Goal: Information Seeking & Learning: Find specific fact

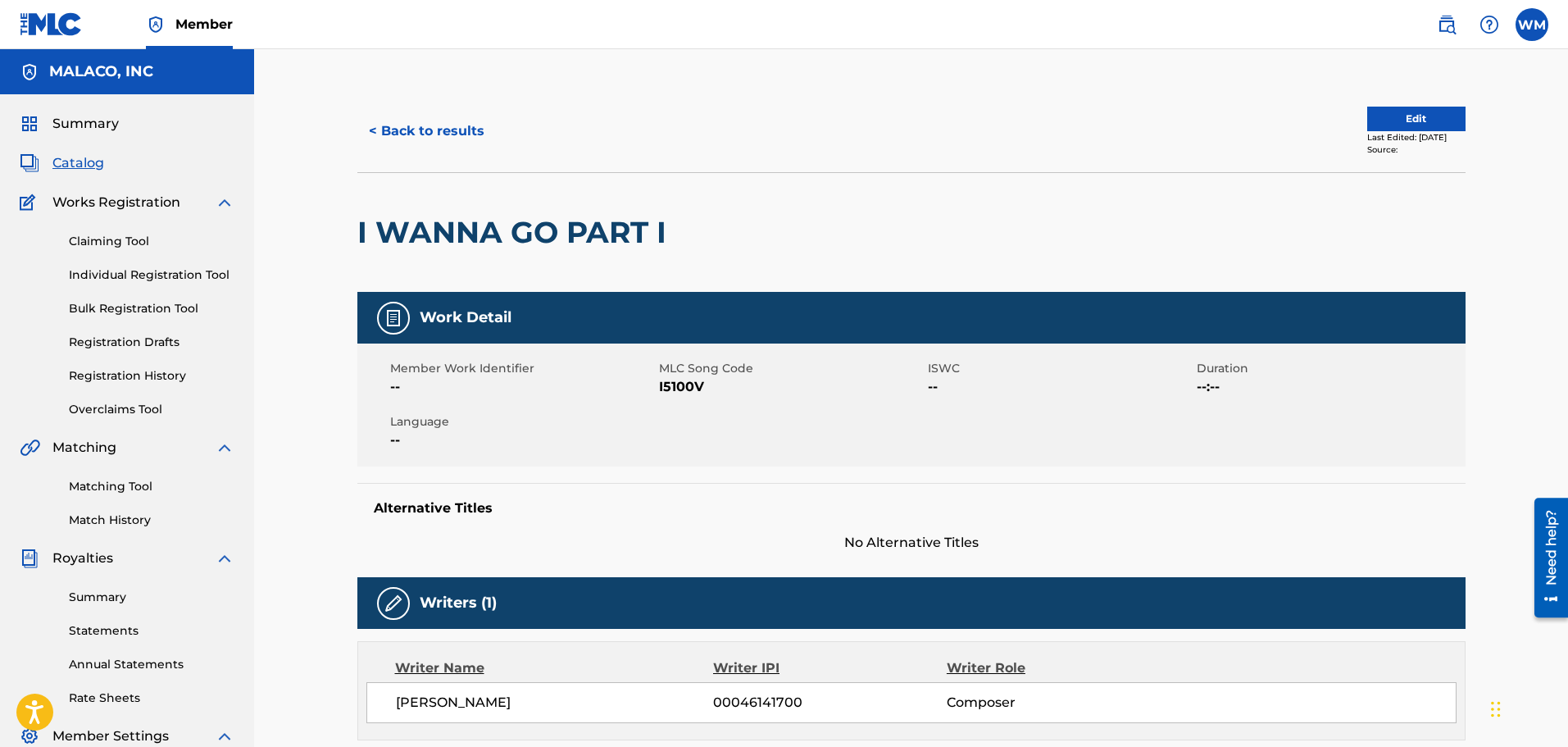
click at [469, 128] on button "< Back to results" at bounding box center [426, 130] width 138 height 41
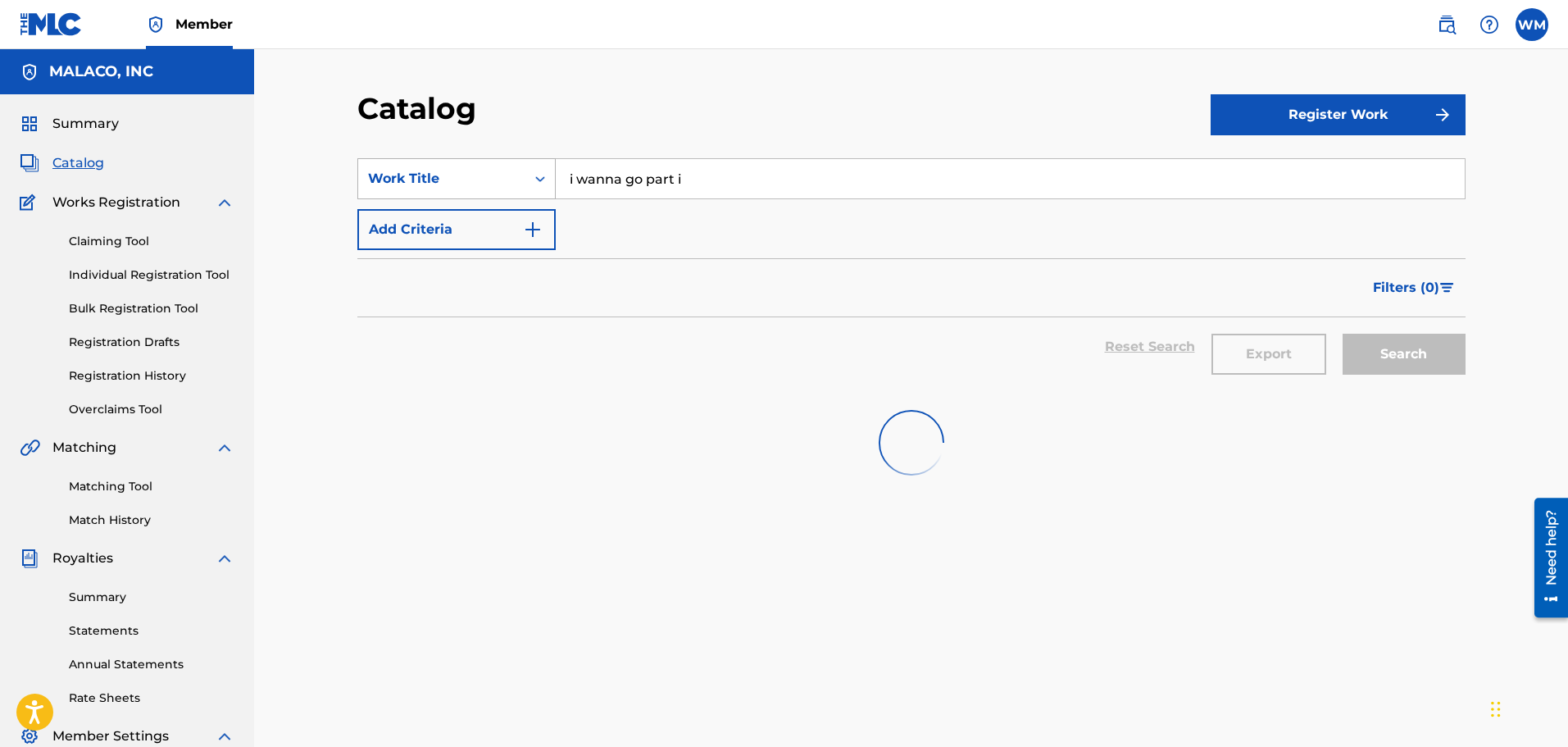
drag, startPoint x: 696, startPoint y: 171, endPoint x: 380, endPoint y: 164, distance: 316.1
click at [380, 163] on div "SearchWithCriteriab7e8cc0c-9bac-47a8-92c6-6915b6b30833 Work Title i wanna go pa…" at bounding box center [912, 178] width 1109 height 41
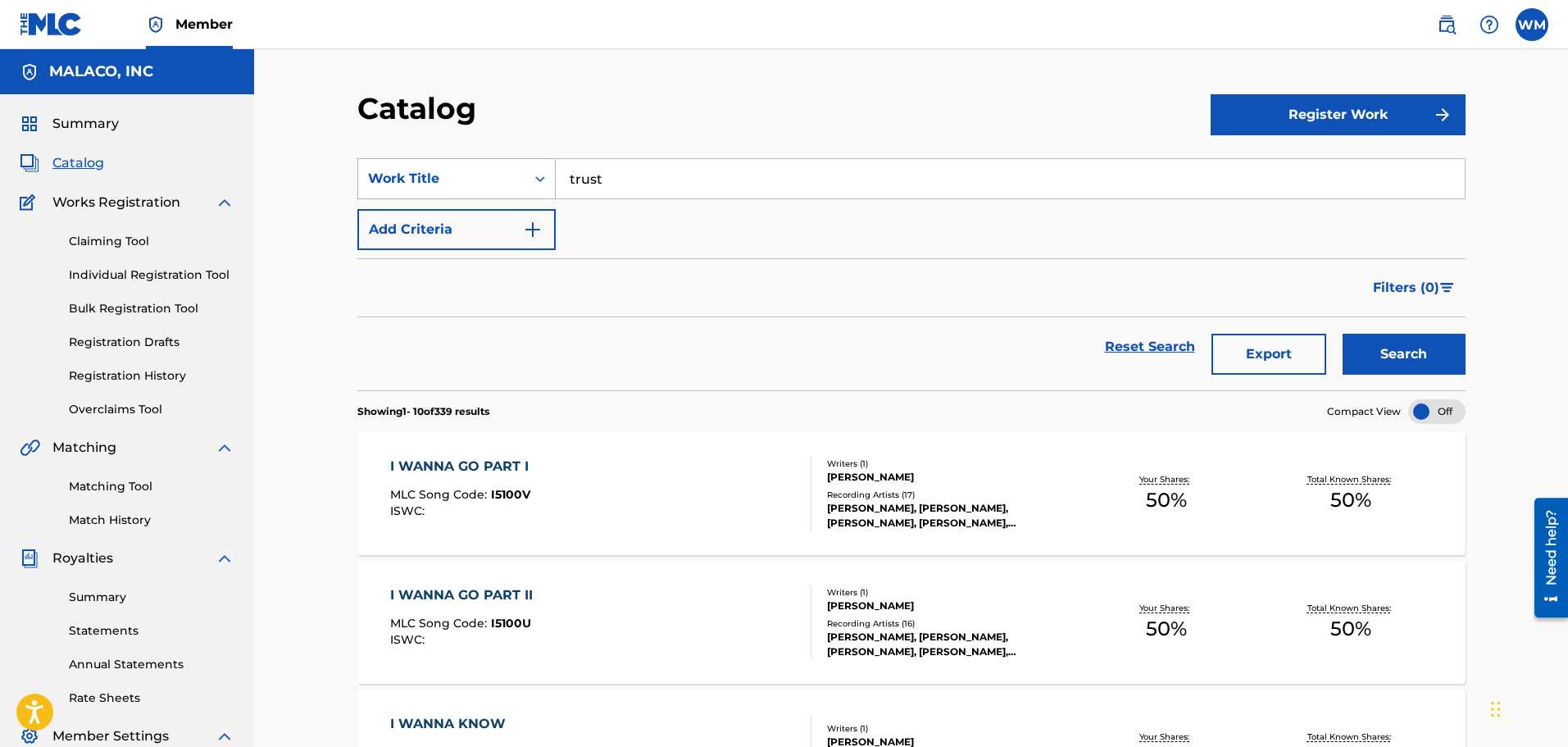
type input "trust"
click at [1343, 334] on button "Search" at bounding box center [1404, 354] width 123 height 41
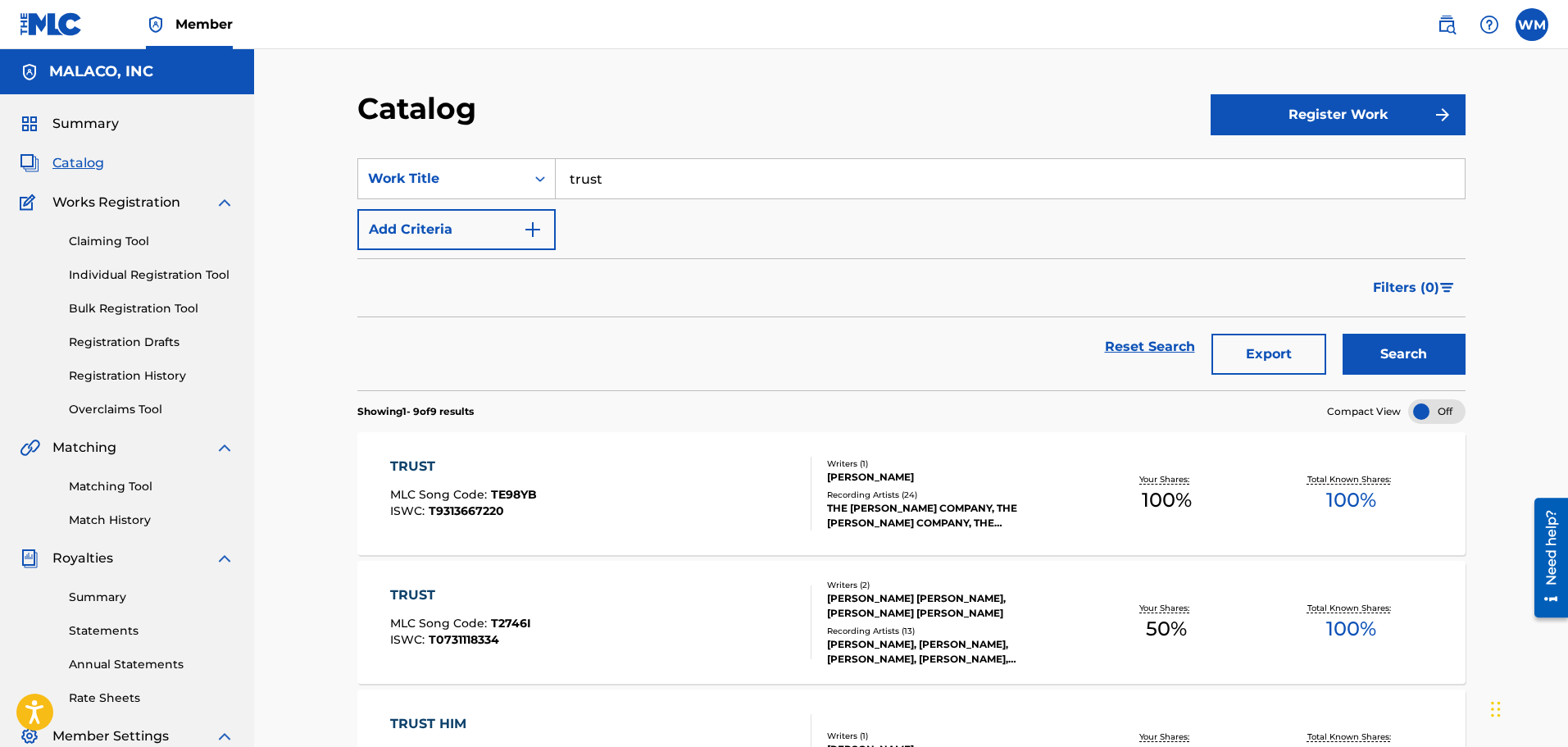
click at [475, 599] on div "TRUST" at bounding box center [461, 595] width 141 height 20
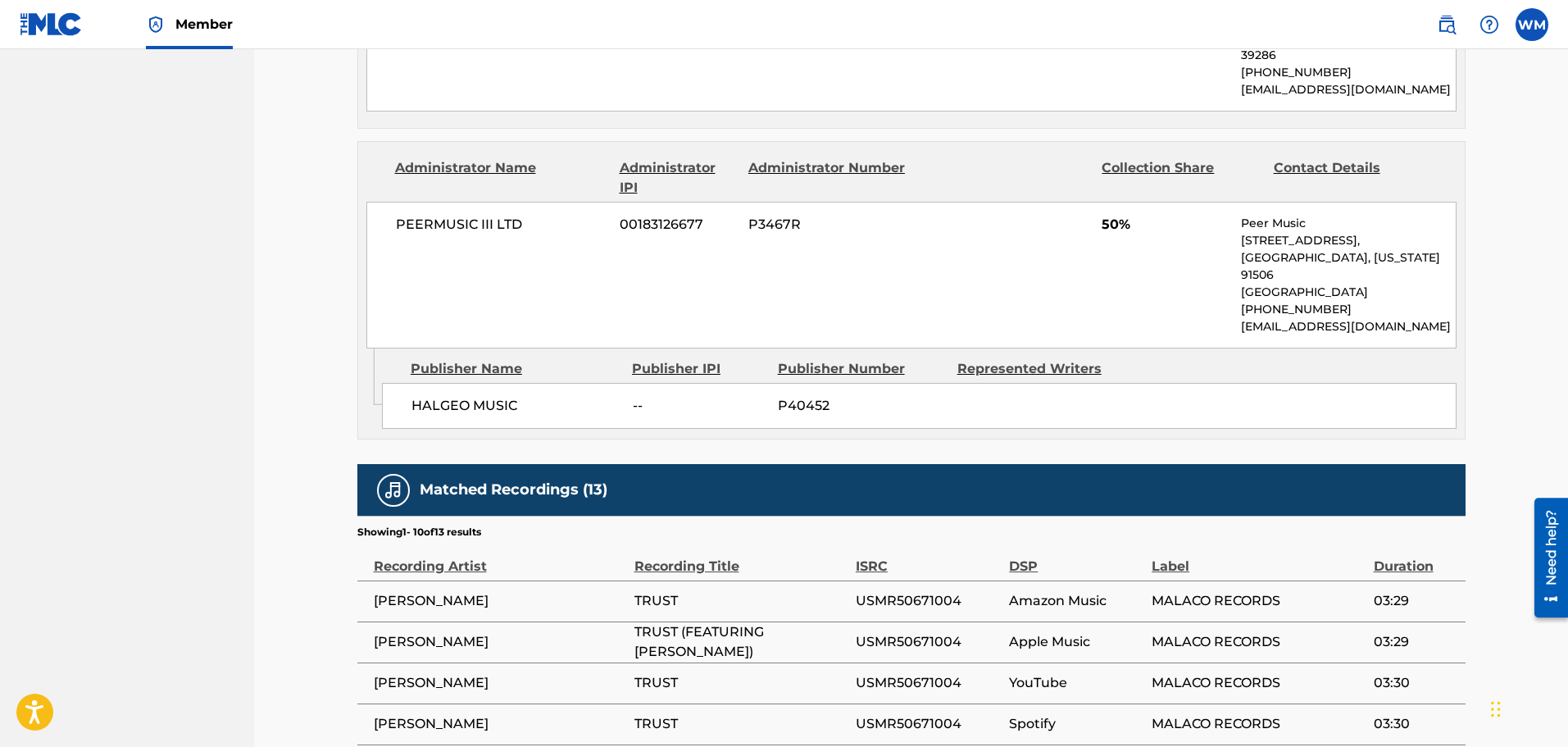
scroll to position [902, 0]
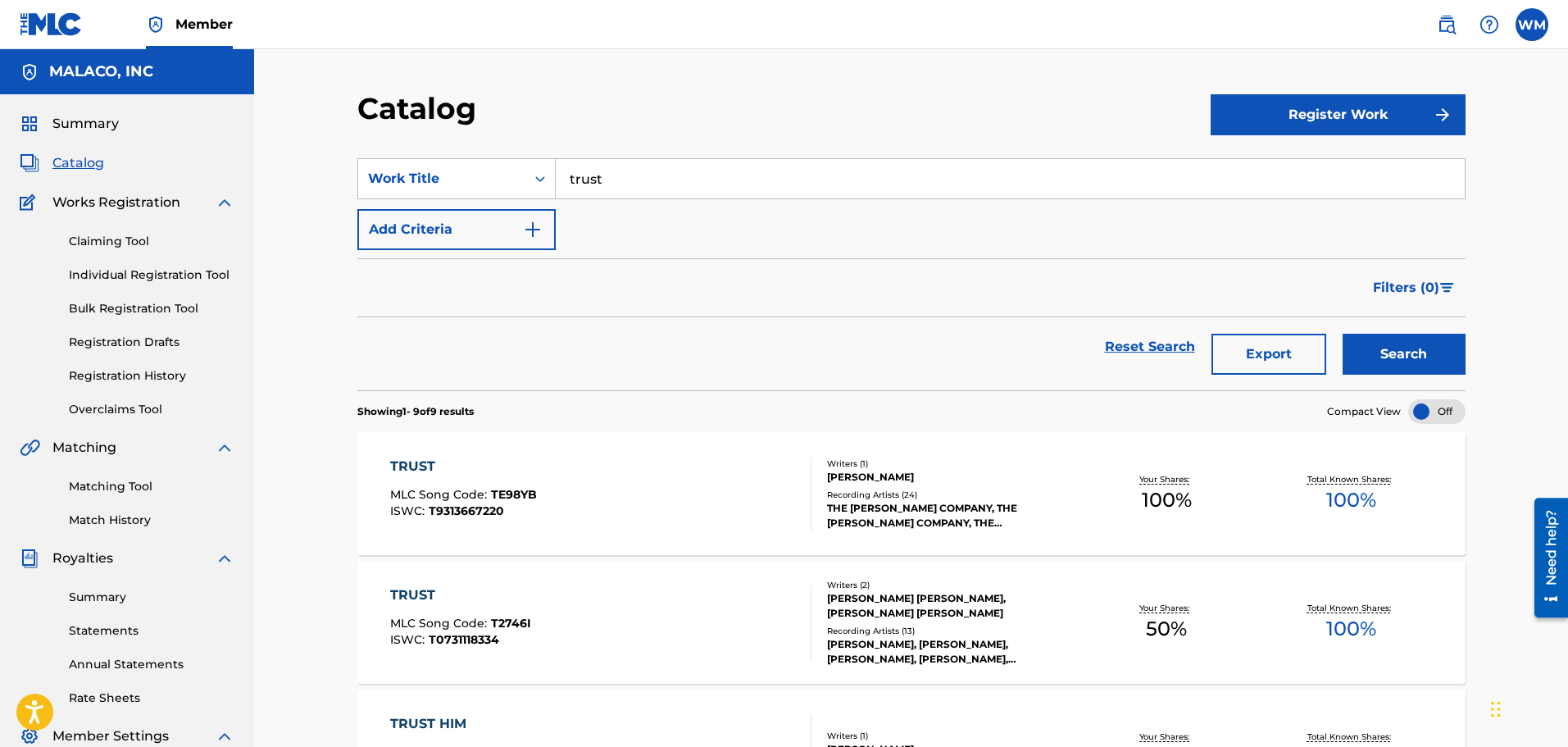
click at [600, 597] on div "TRUST MLC Song Code : T2746I ISWC : T0731118334" at bounding box center [601, 622] width 421 height 74
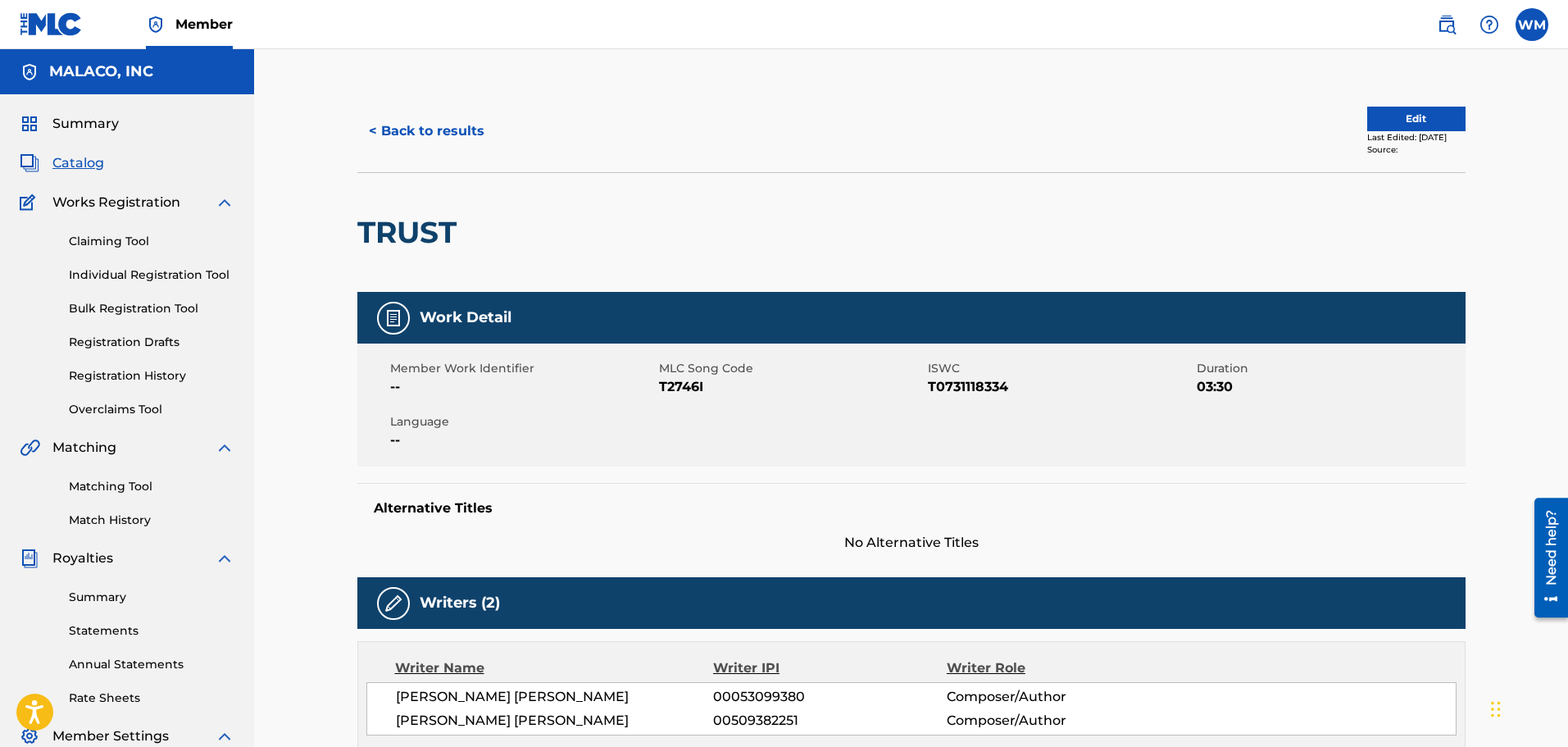
click at [468, 131] on button "< Back to results" at bounding box center [426, 130] width 138 height 41
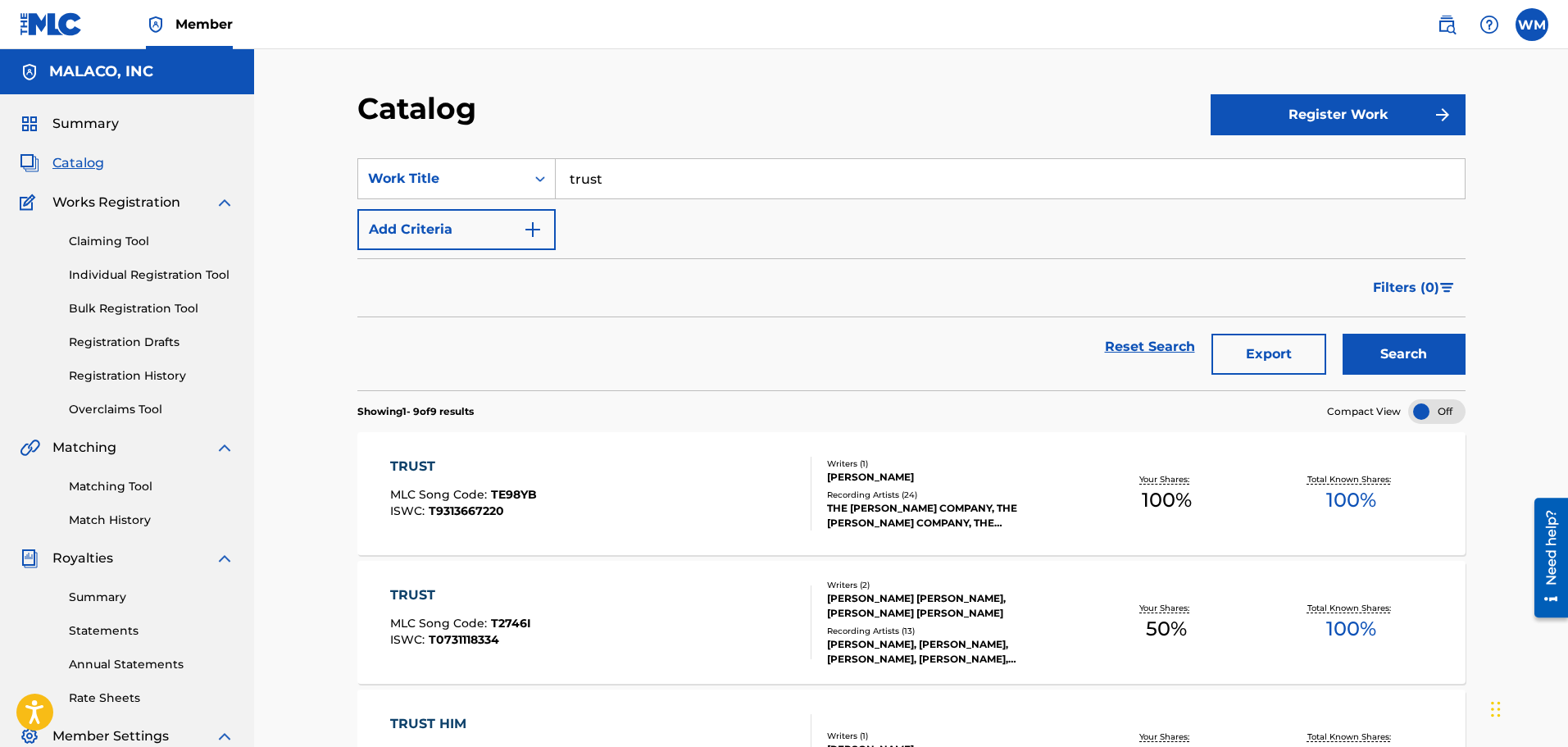
scroll to position [82, 0]
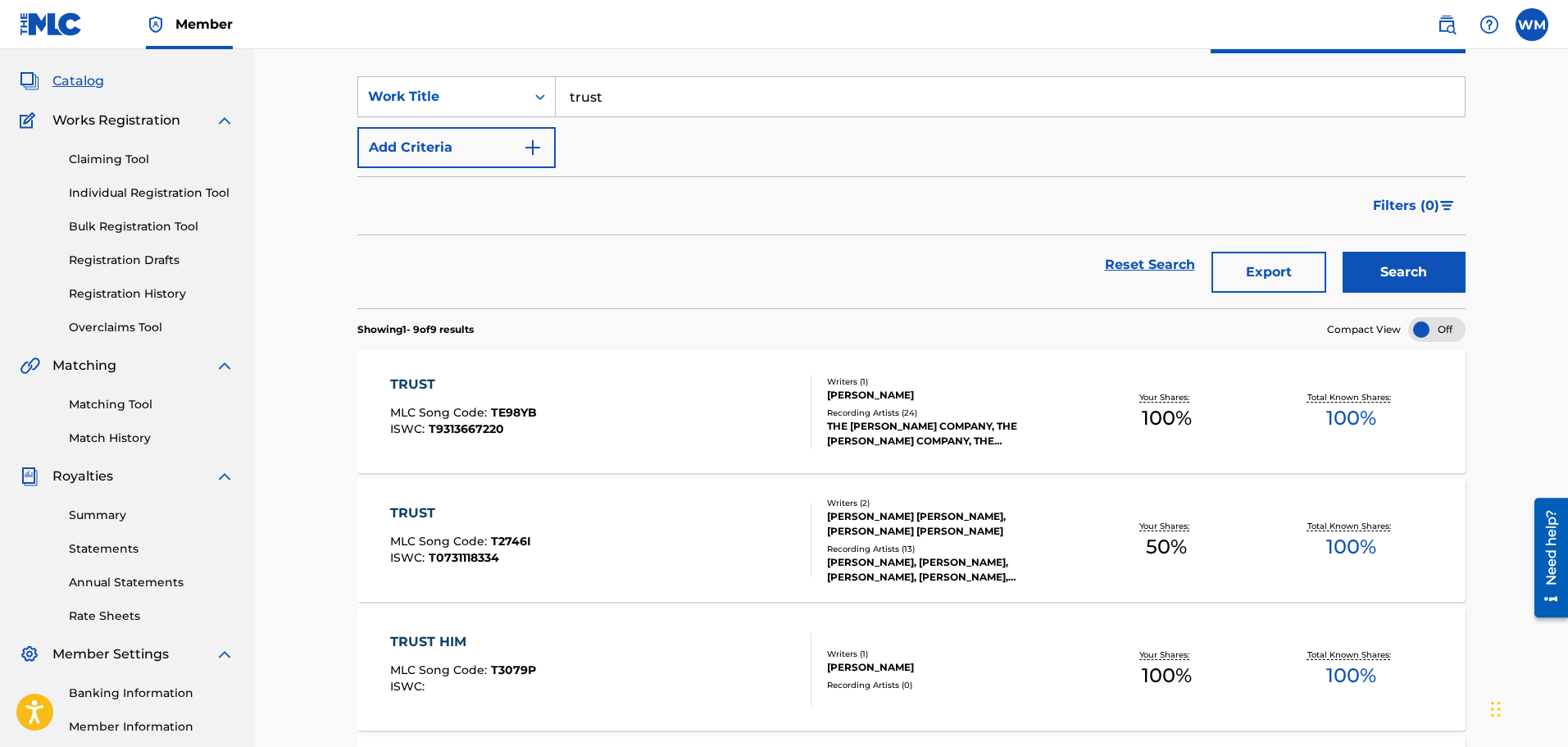
click at [682, 89] on input "trust" at bounding box center [1010, 97] width 909 height 40
click at [633, 134] on span "o mama" at bounding box center [655, 133] width 56 height 15
type input "tribute to mama"
click at [1398, 277] on button "Search" at bounding box center [1404, 271] width 123 height 41
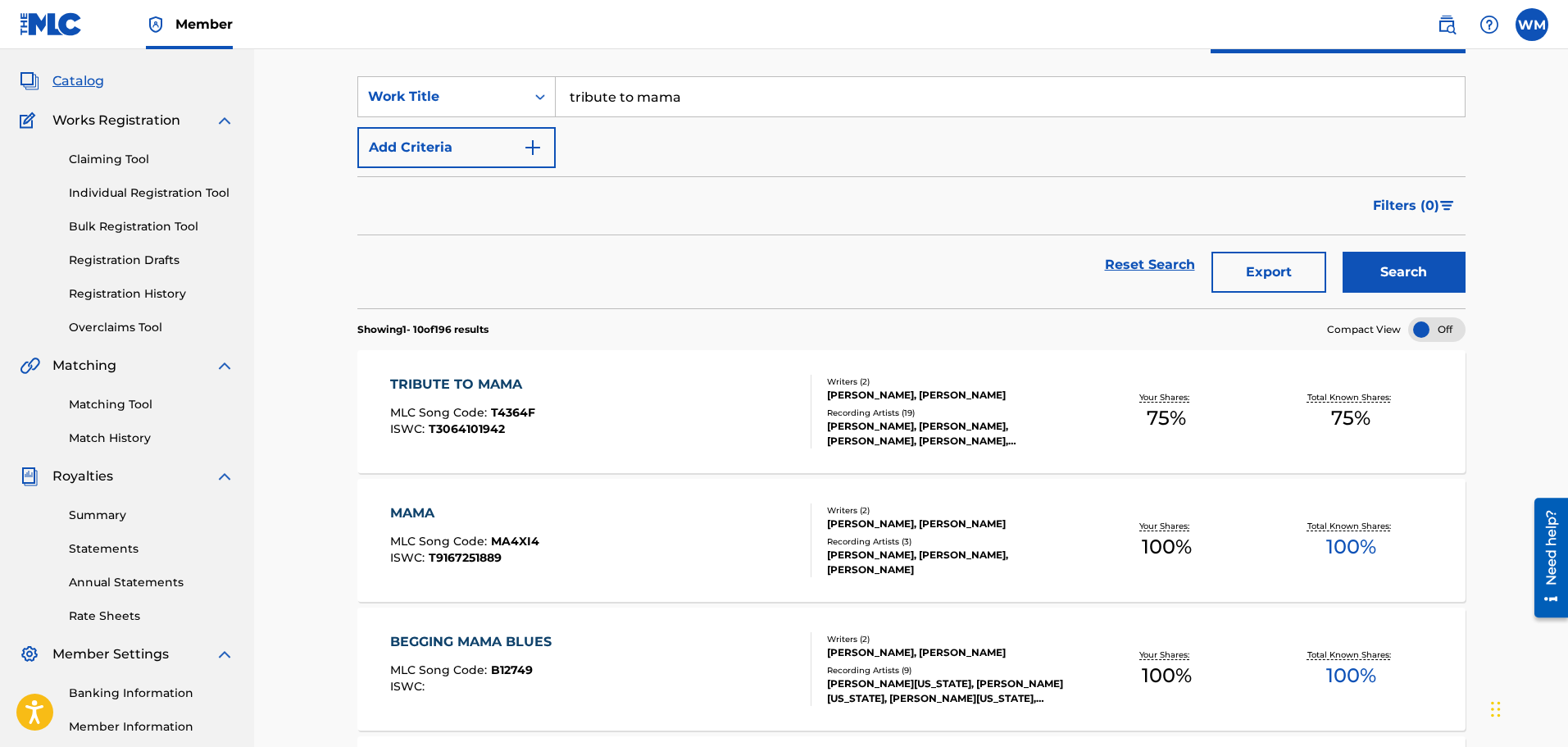
click at [599, 404] on div "TRIBUTE TO MAMA MLC Song Code : T4364F ISWC : T3064101942" at bounding box center [601, 411] width 421 height 74
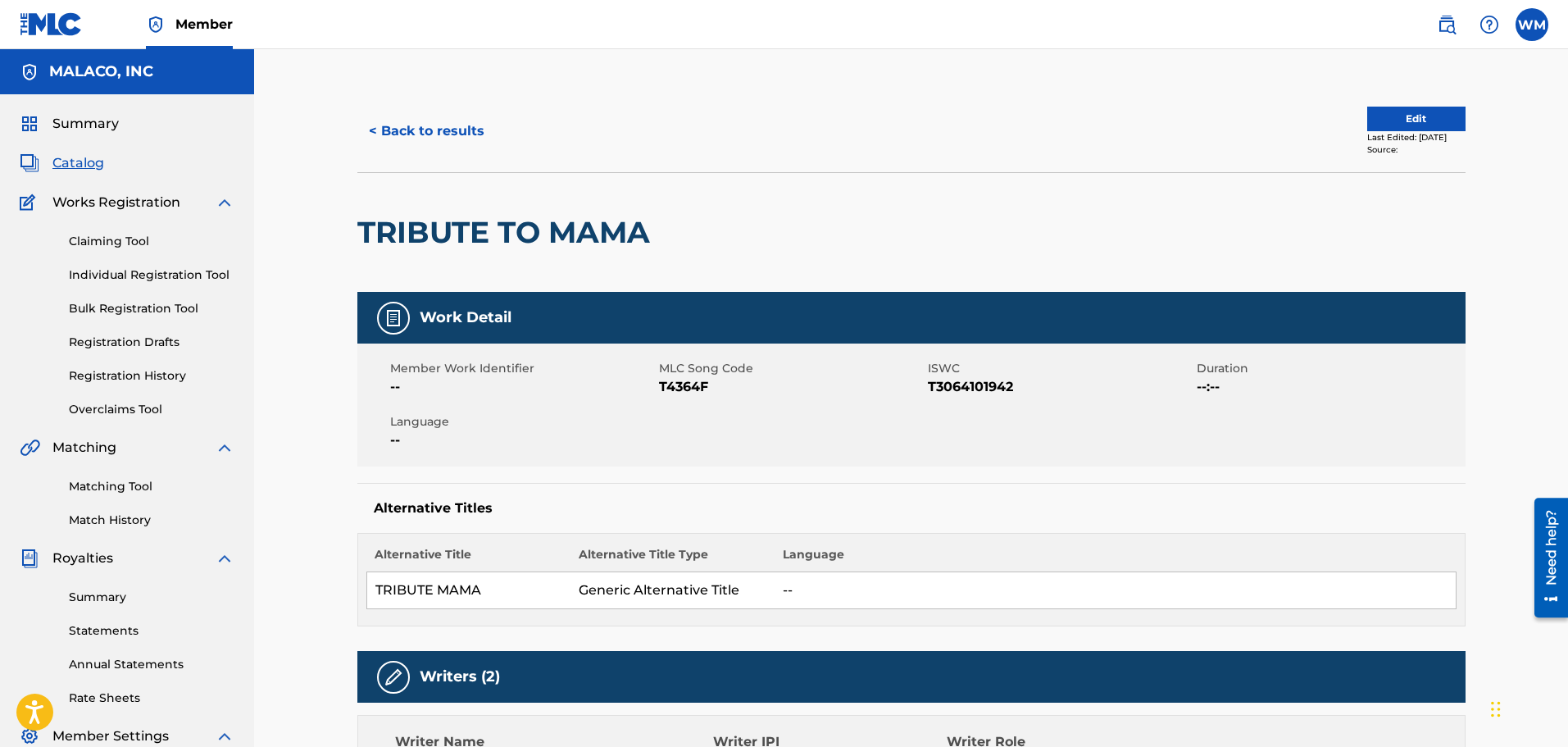
click at [950, 384] on span "T3064101942" at bounding box center [1060, 387] width 265 height 20
copy span "T3064101942"
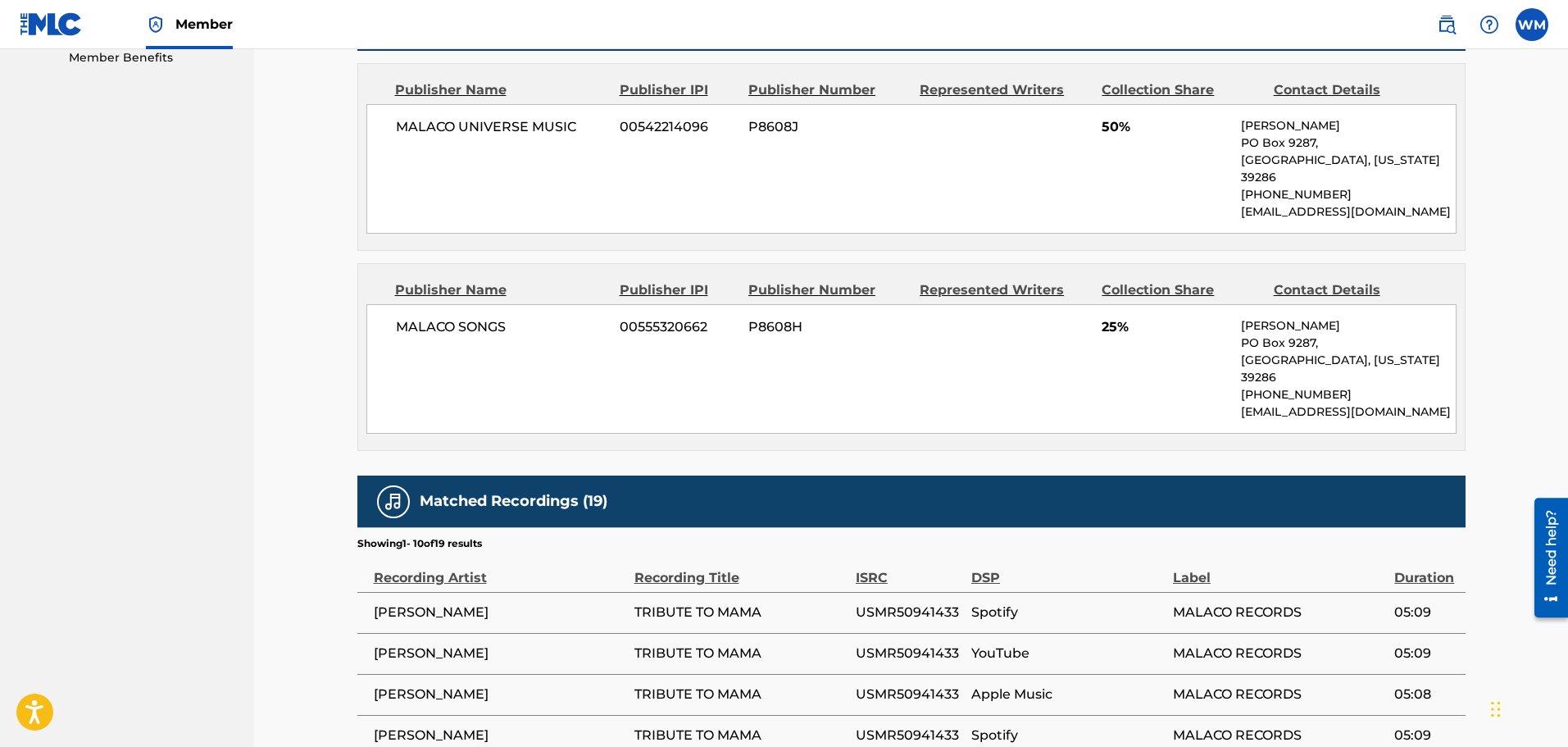
scroll to position [820, 0]
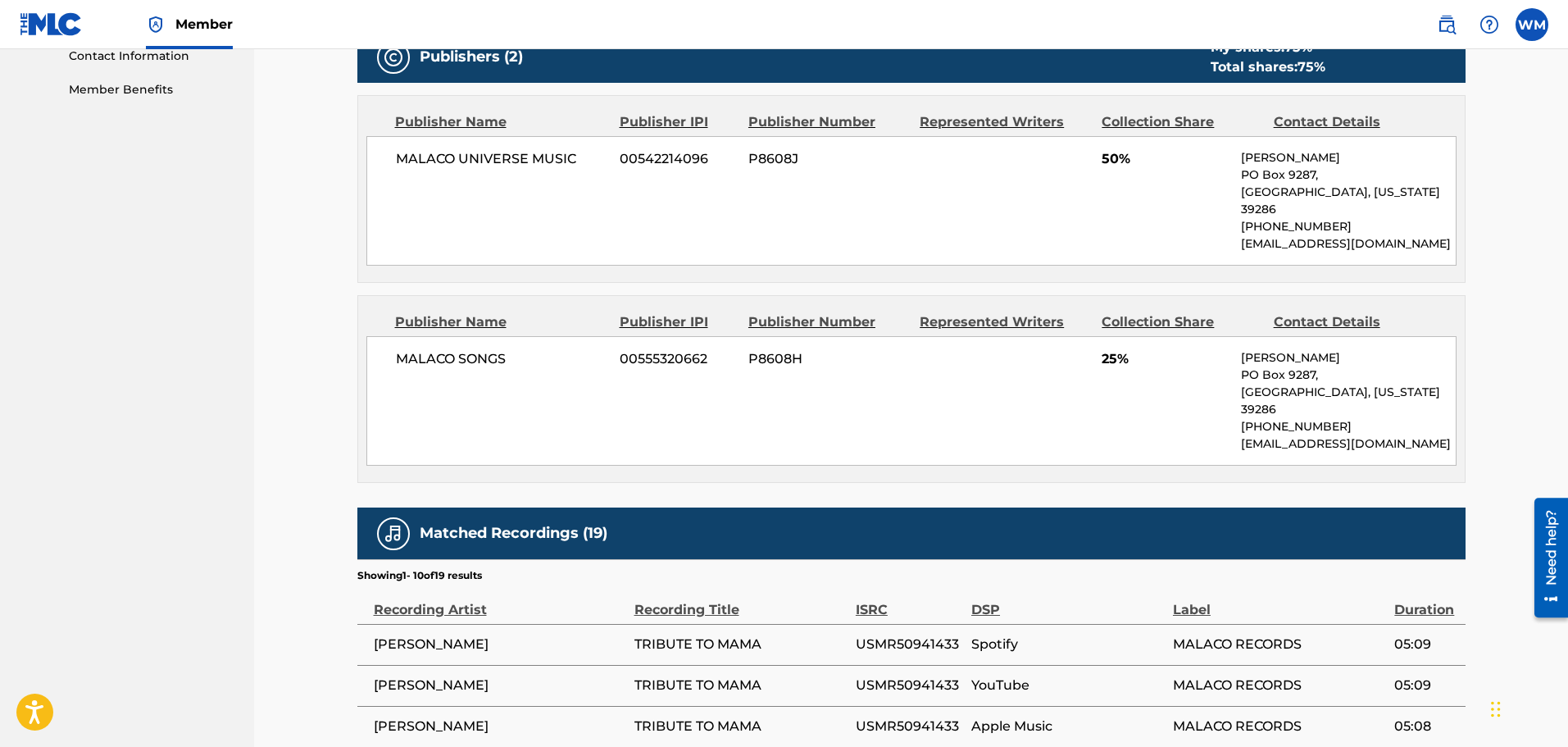
click at [925, 635] on span "USMR50941433" at bounding box center [909, 645] width 108 height 20
copy span "USMR50941433"
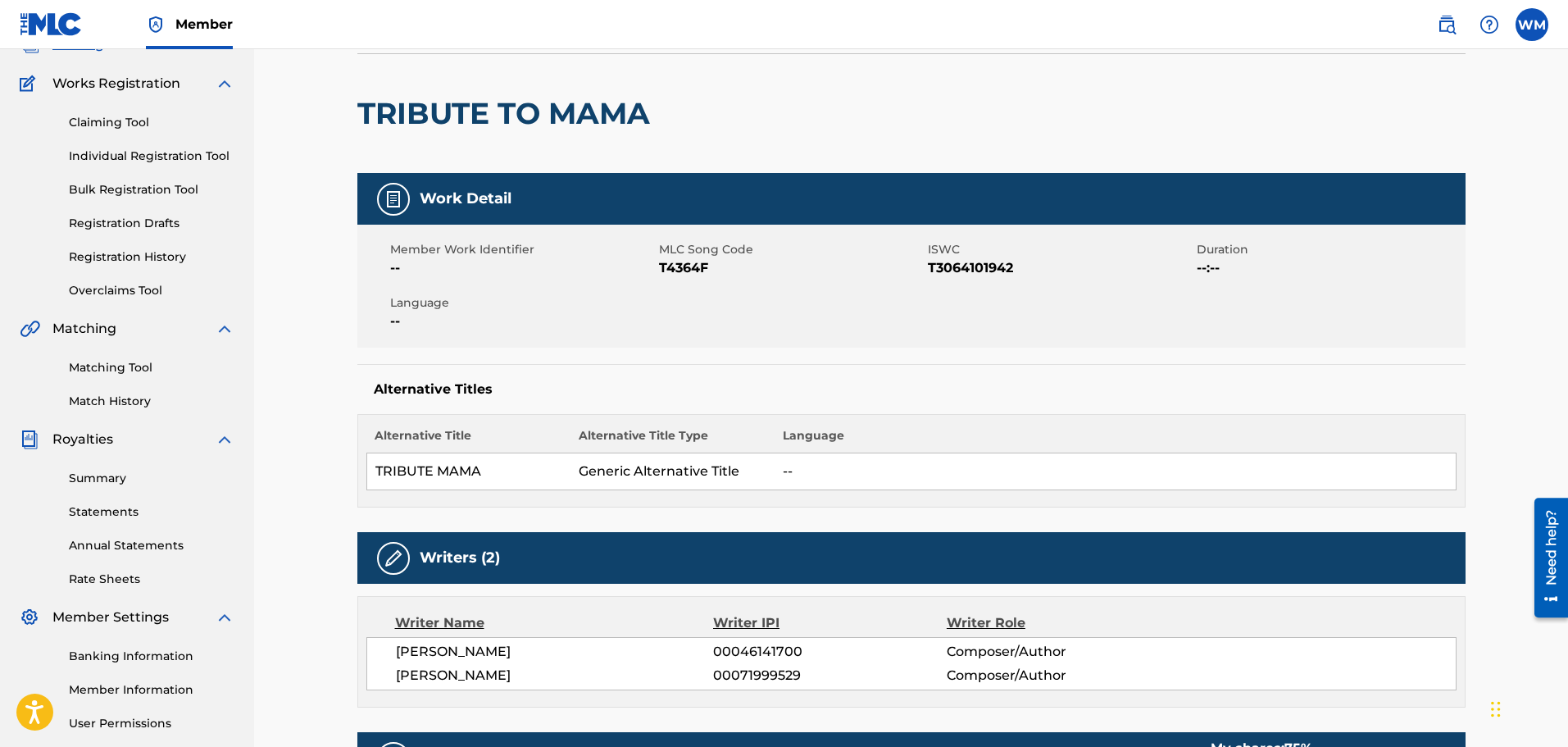
scroll to position [0, 0]
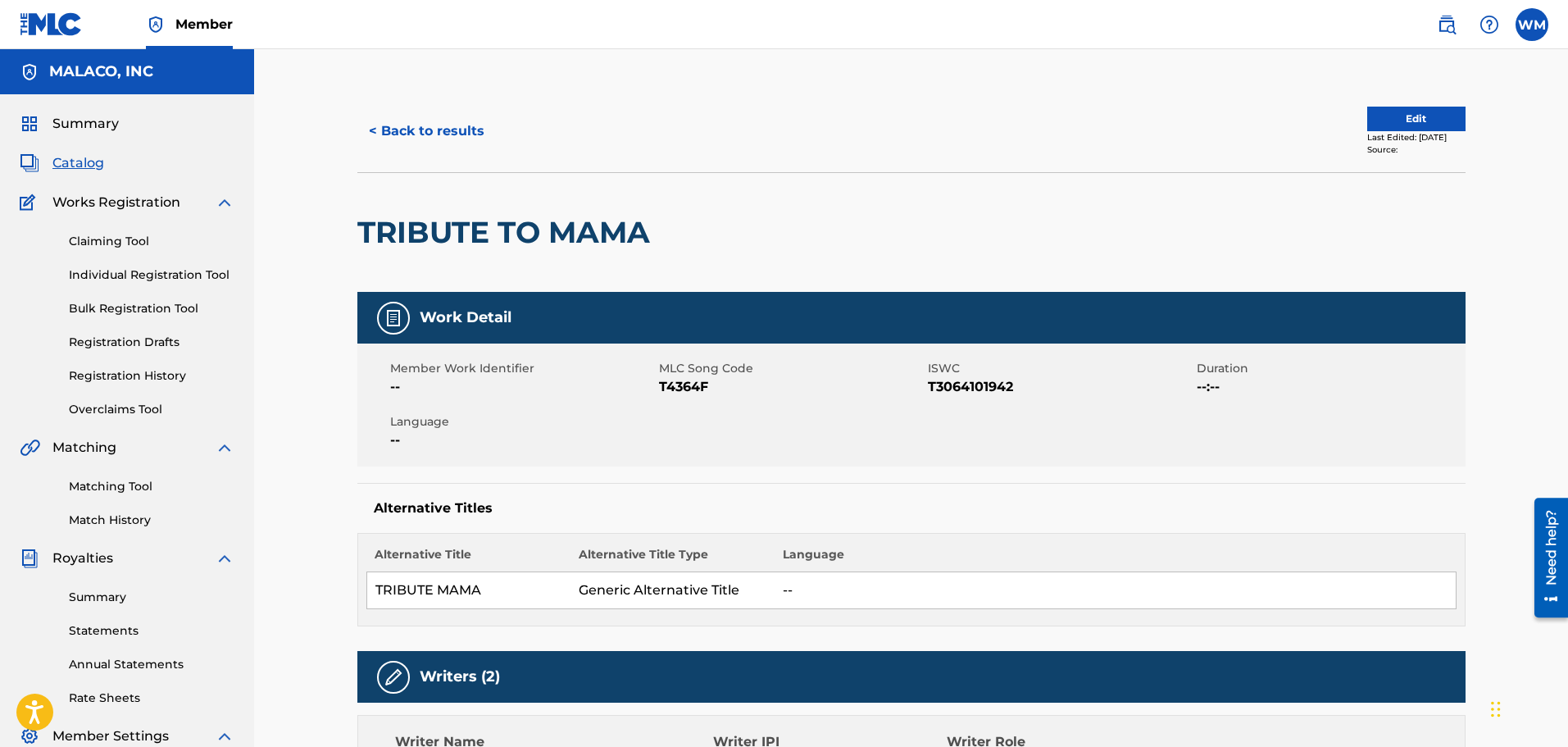
click at [408, 120] on button "< Back to results" at bounding box center [426, 130] width 138 height 41
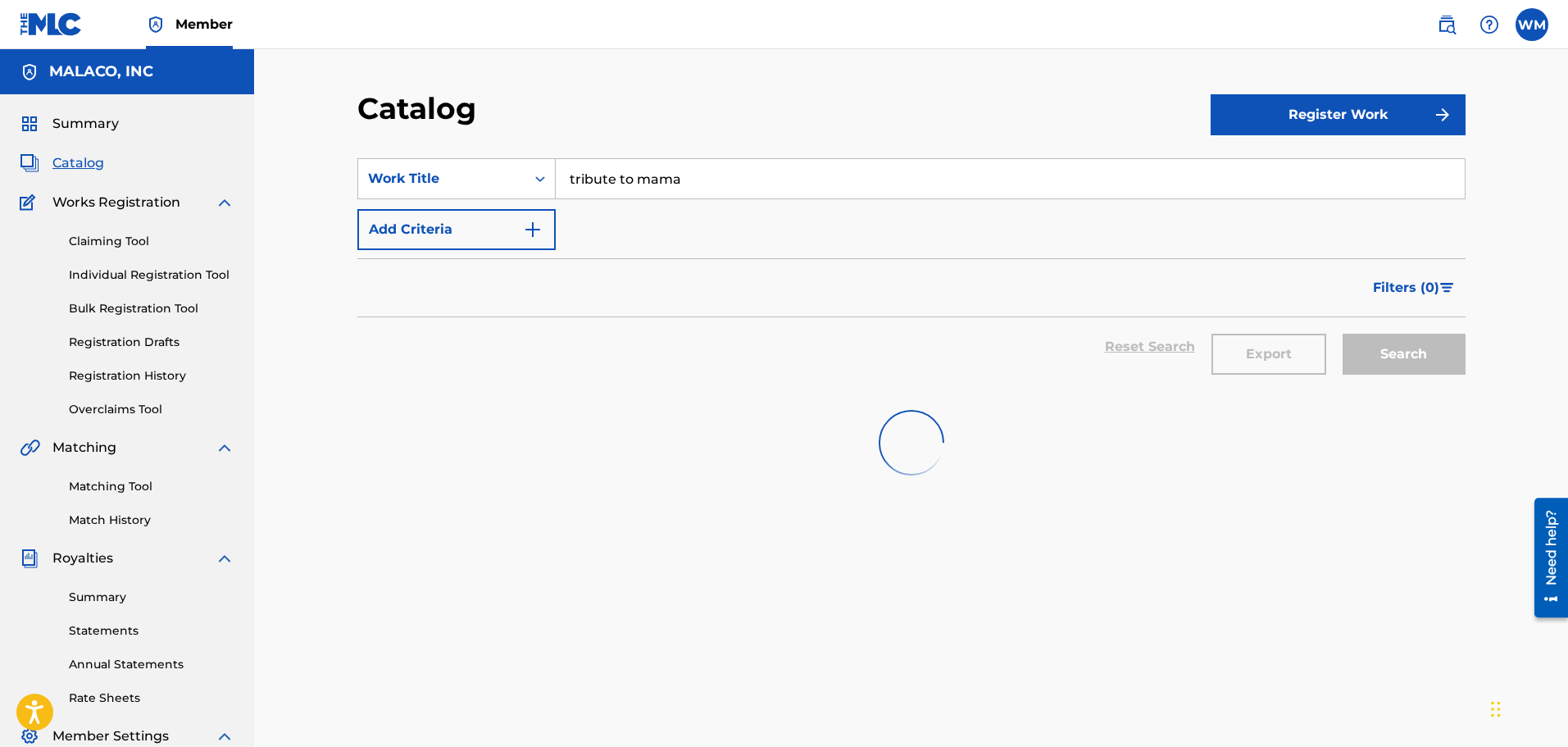
scroll to position [82, 0]
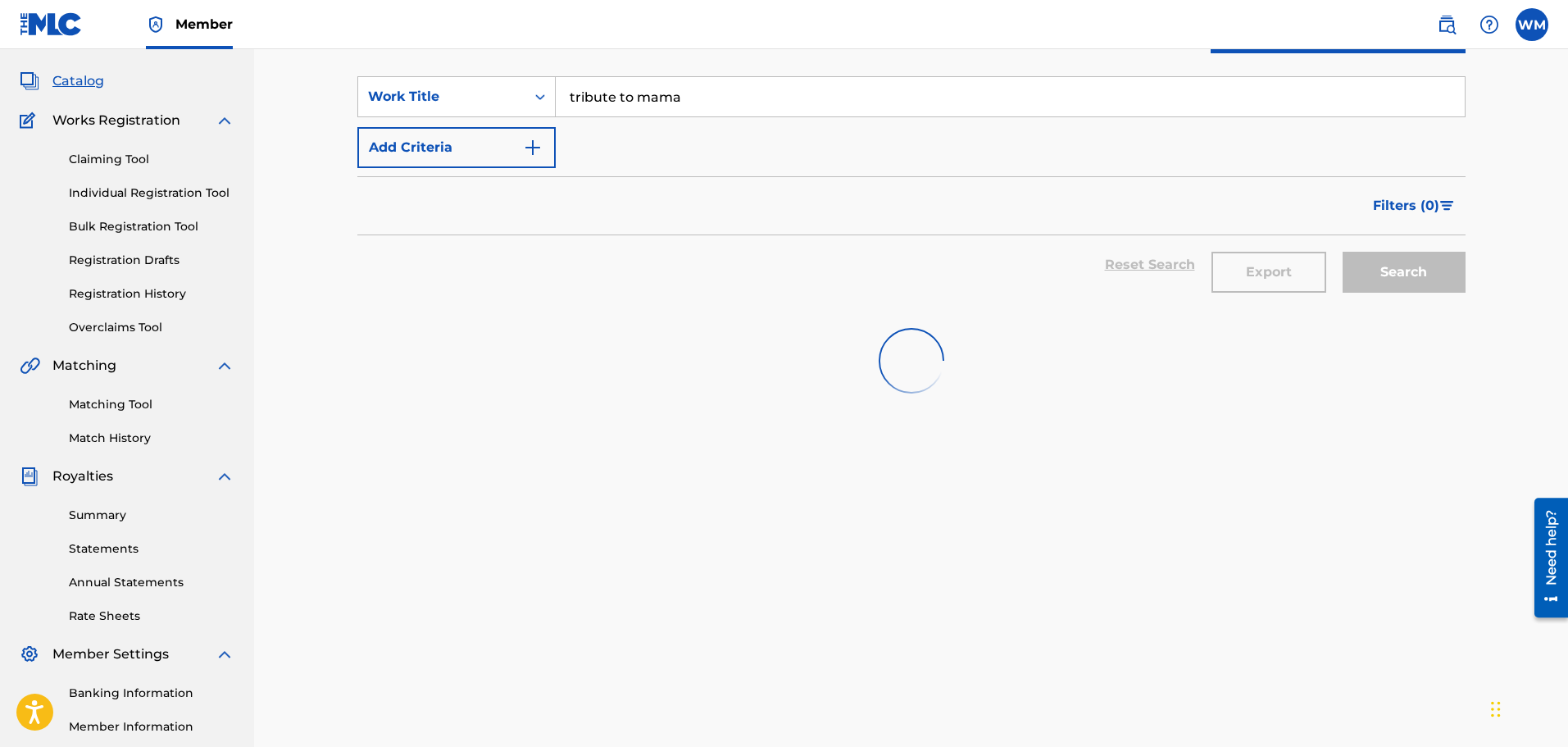
click at [635, 108] on input "tribute to mama" at bounding box center [1010, 97] width 909 height 40
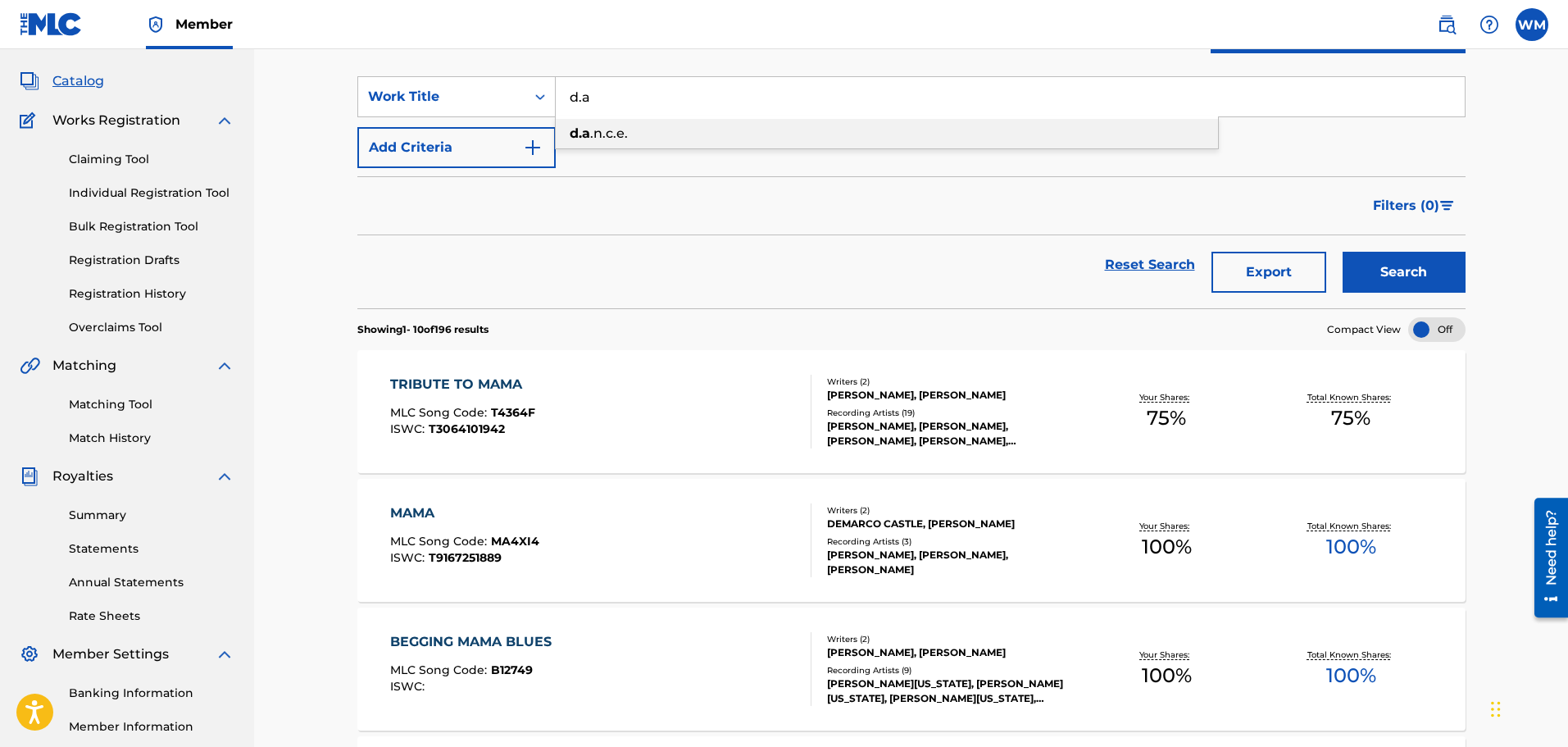
click at [605, 126] on span ".n.c.e." at bounding box center [609, 133] width 38 height 15
type input "d.a.n.c.e."
click at [1442, 268] on button "Search" at bounding box center [1404, 271] width 123 height 41
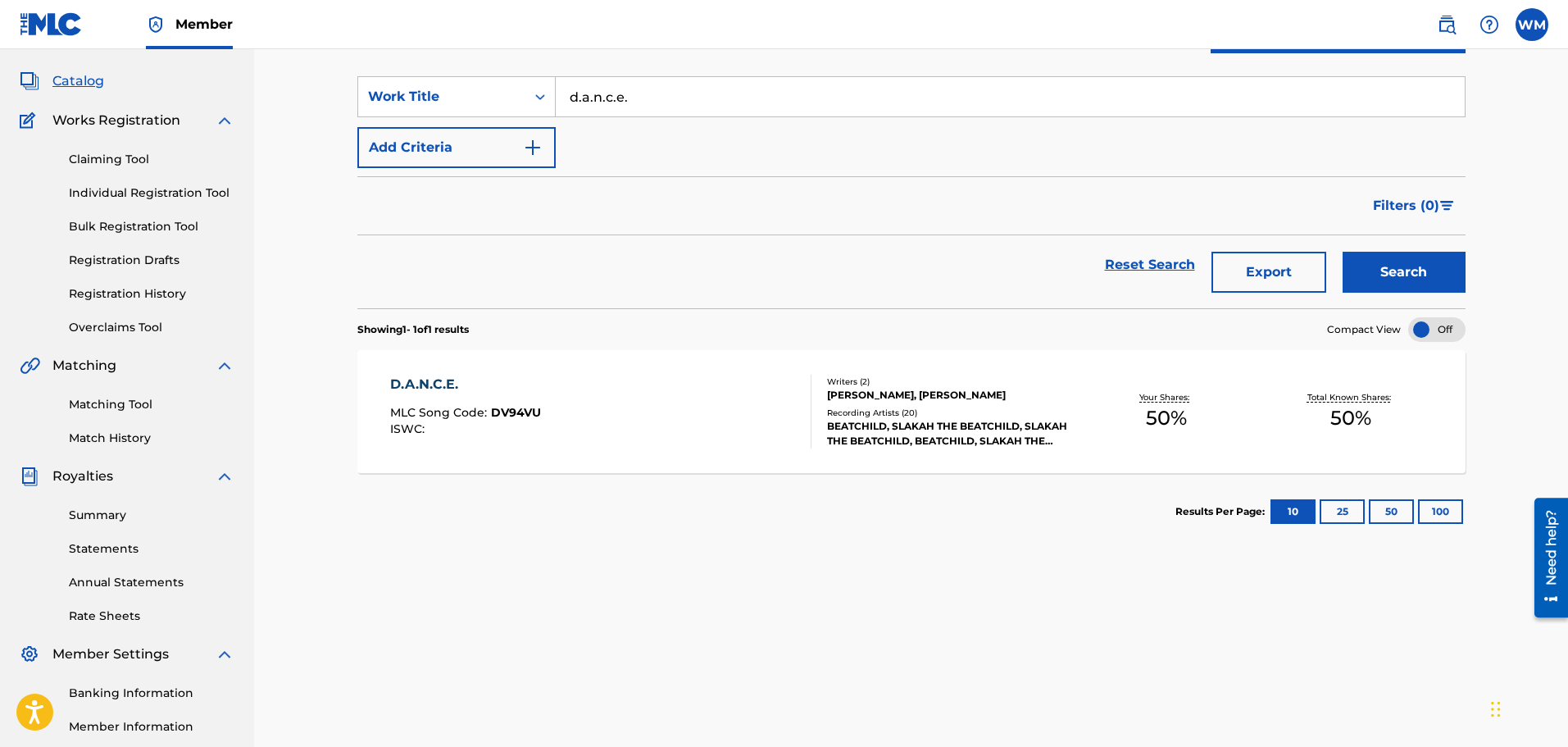
click at [545, 392] on div "D.A.N.C.E. MLC Song Code : DV94VU ISWC :" at bounding box center [601, 411] width 421 height 74
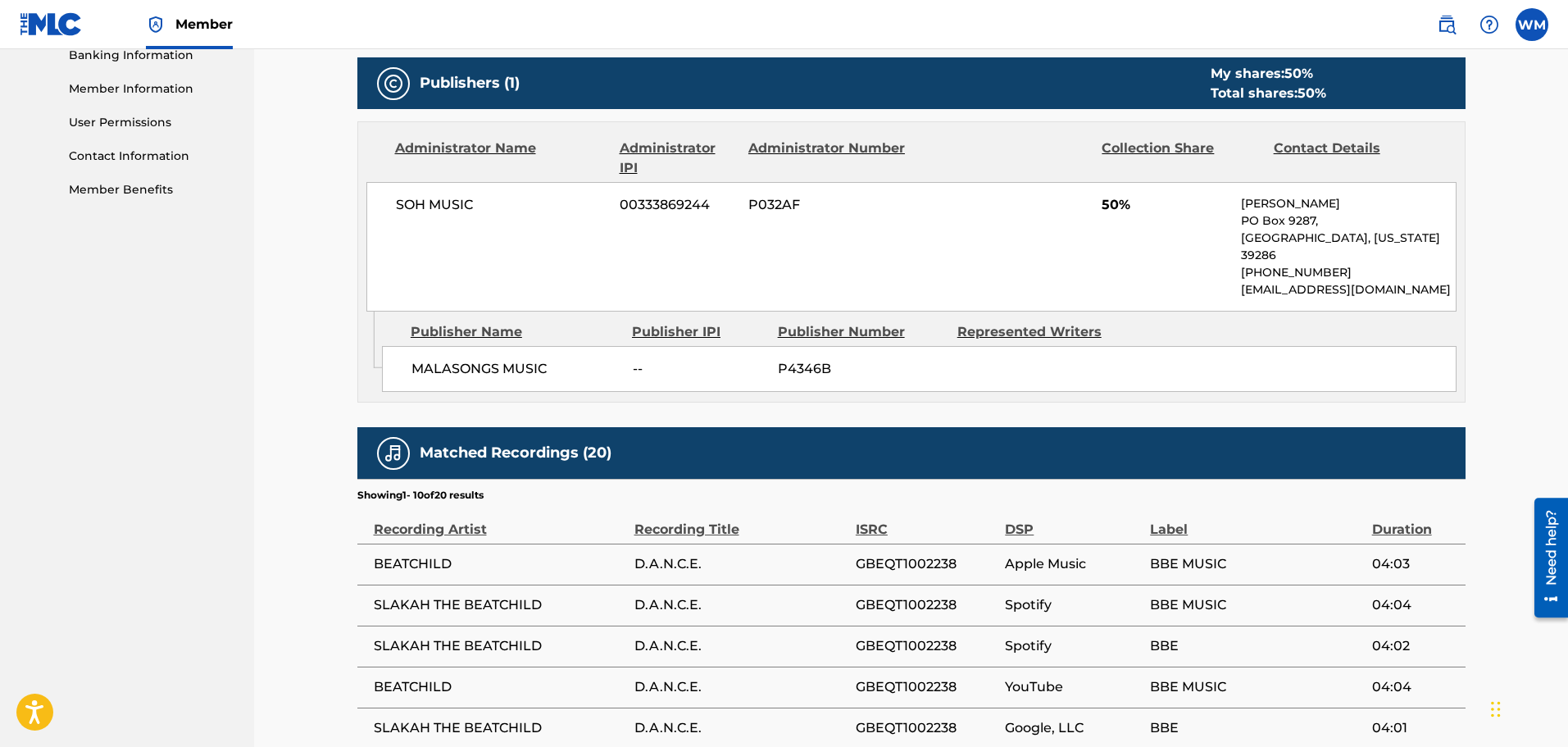
scroll to position [820, 0]
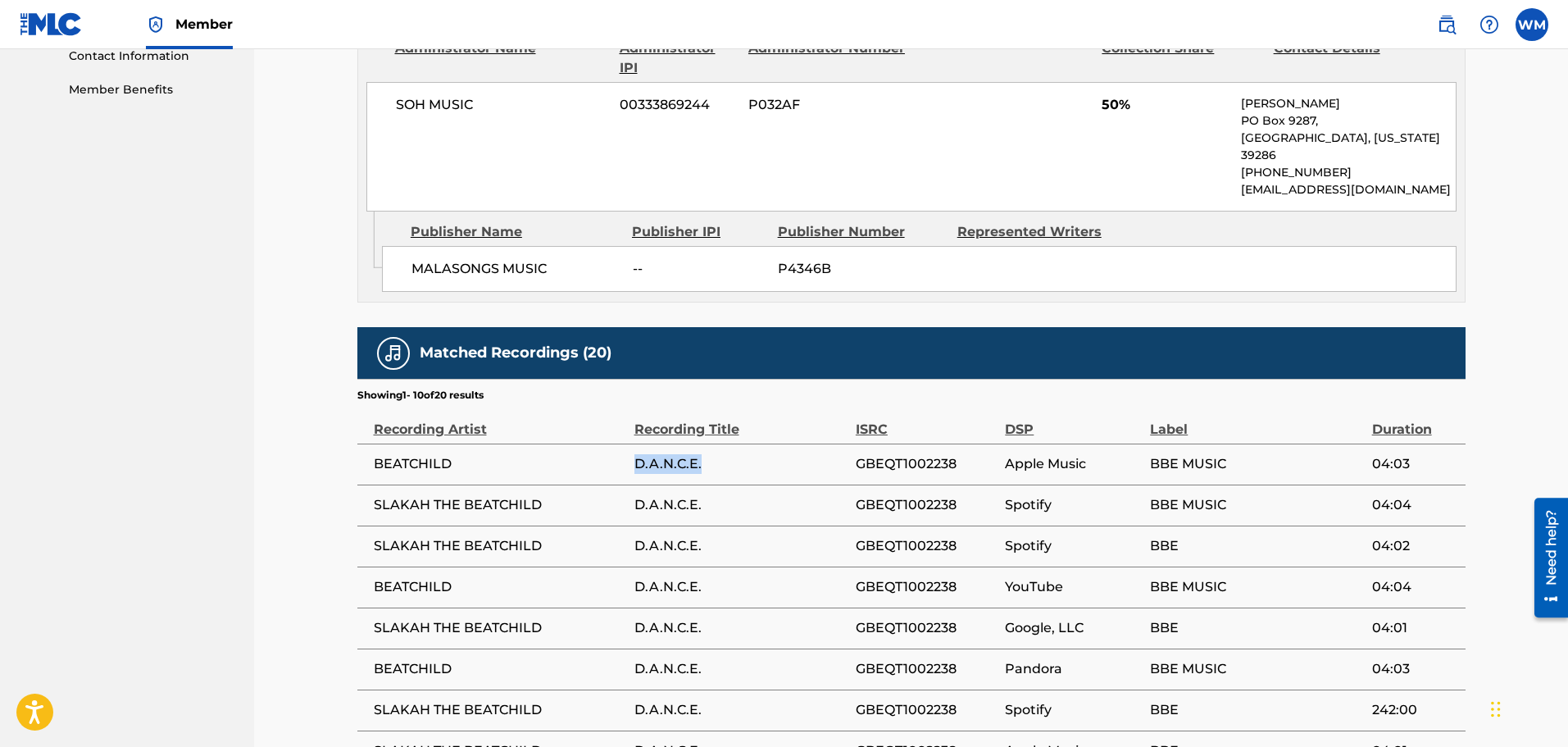
drag, startPoint x: 702, startPoint y: 444, endPoint x: 633, endPoint y: 440, distance: 69.1
click at [633, 443] on tr "BEATCHILD D.A.N.C.E. GBEQT1002238 Apple Music BBE MUSIC 04:03" at bounding box center [912, 463] width 1109 height 41
copy tr "D.A.N.C.E."
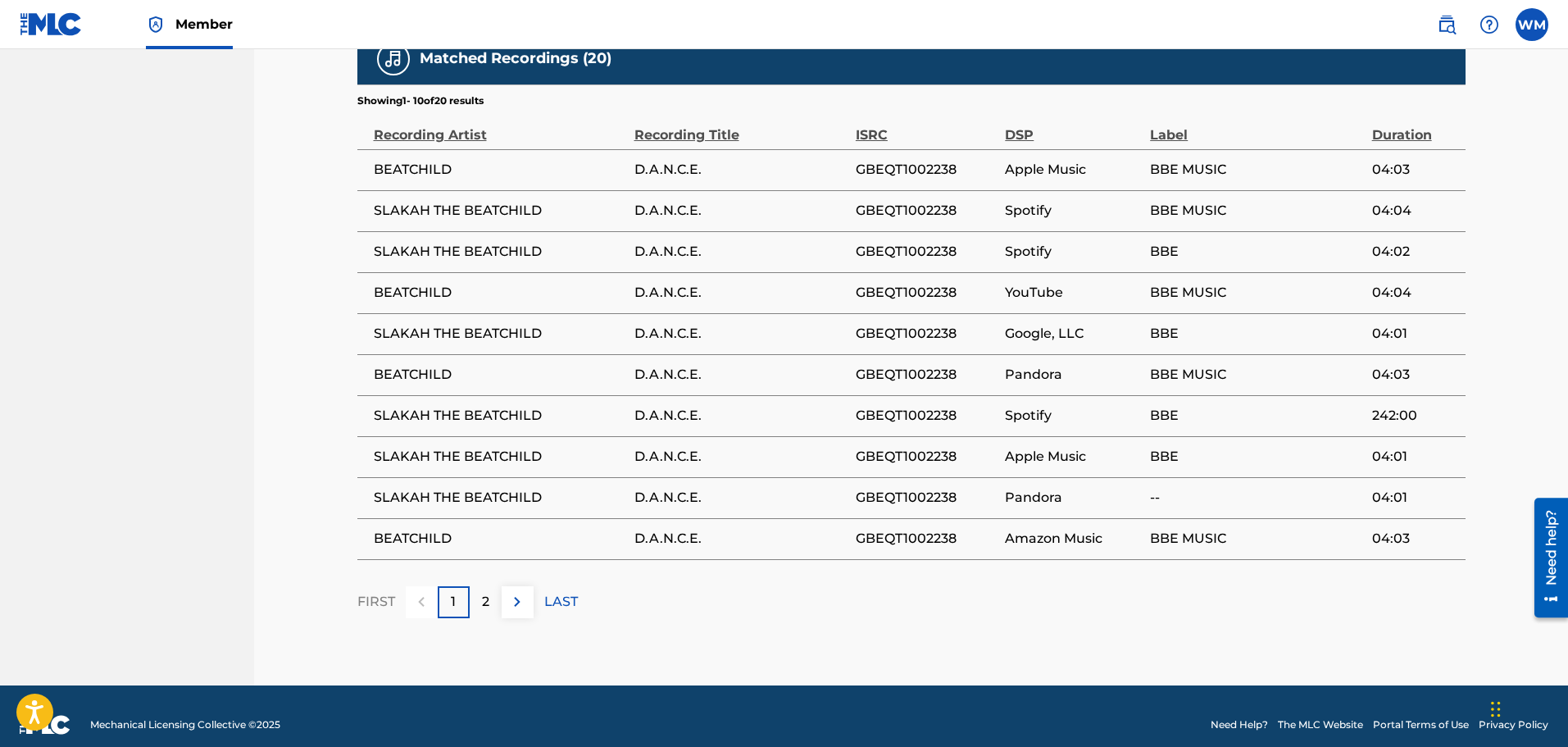
click at [486, 592] on p "2" at bounding box center [486, 602] width 7 height 20
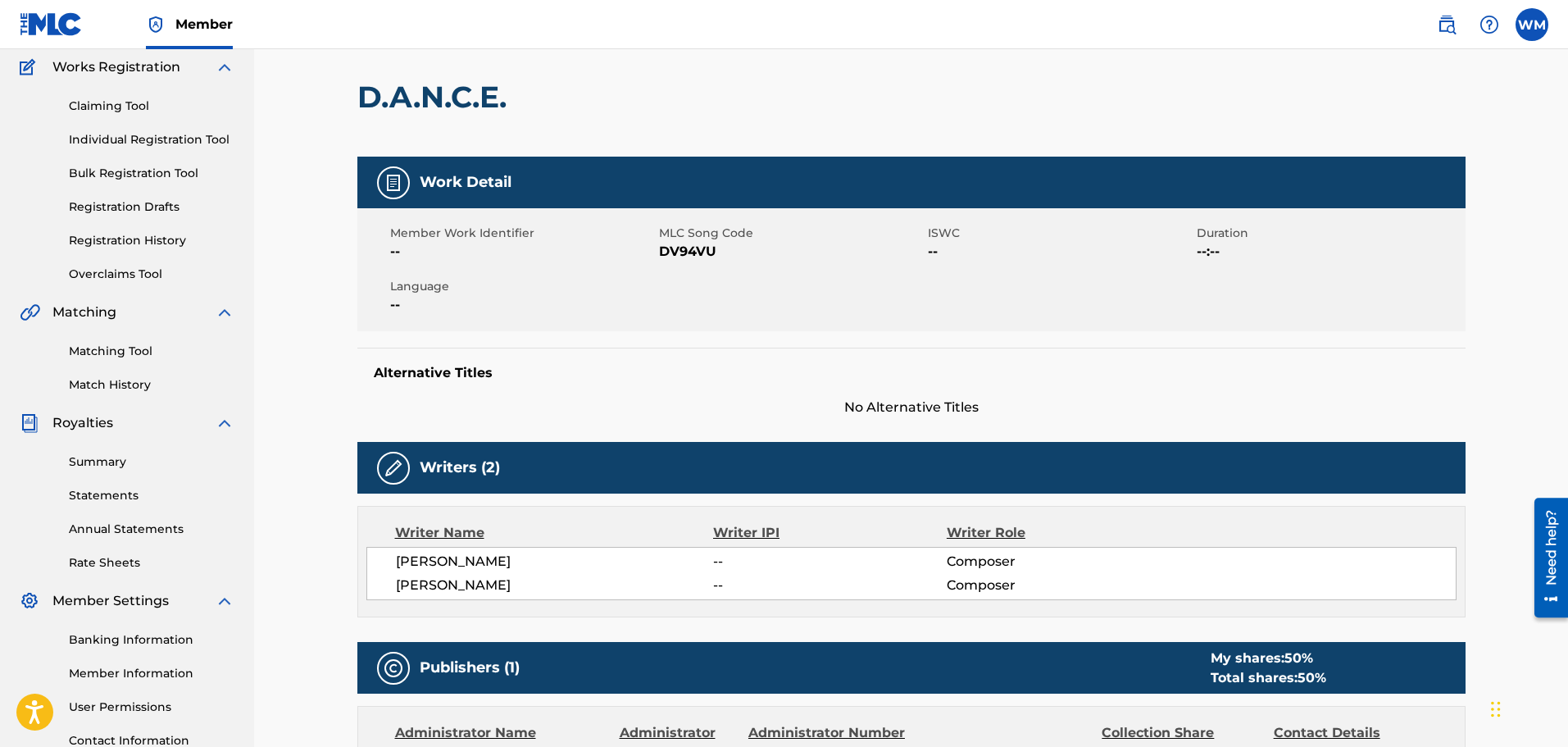
scroll to position [0, 0]
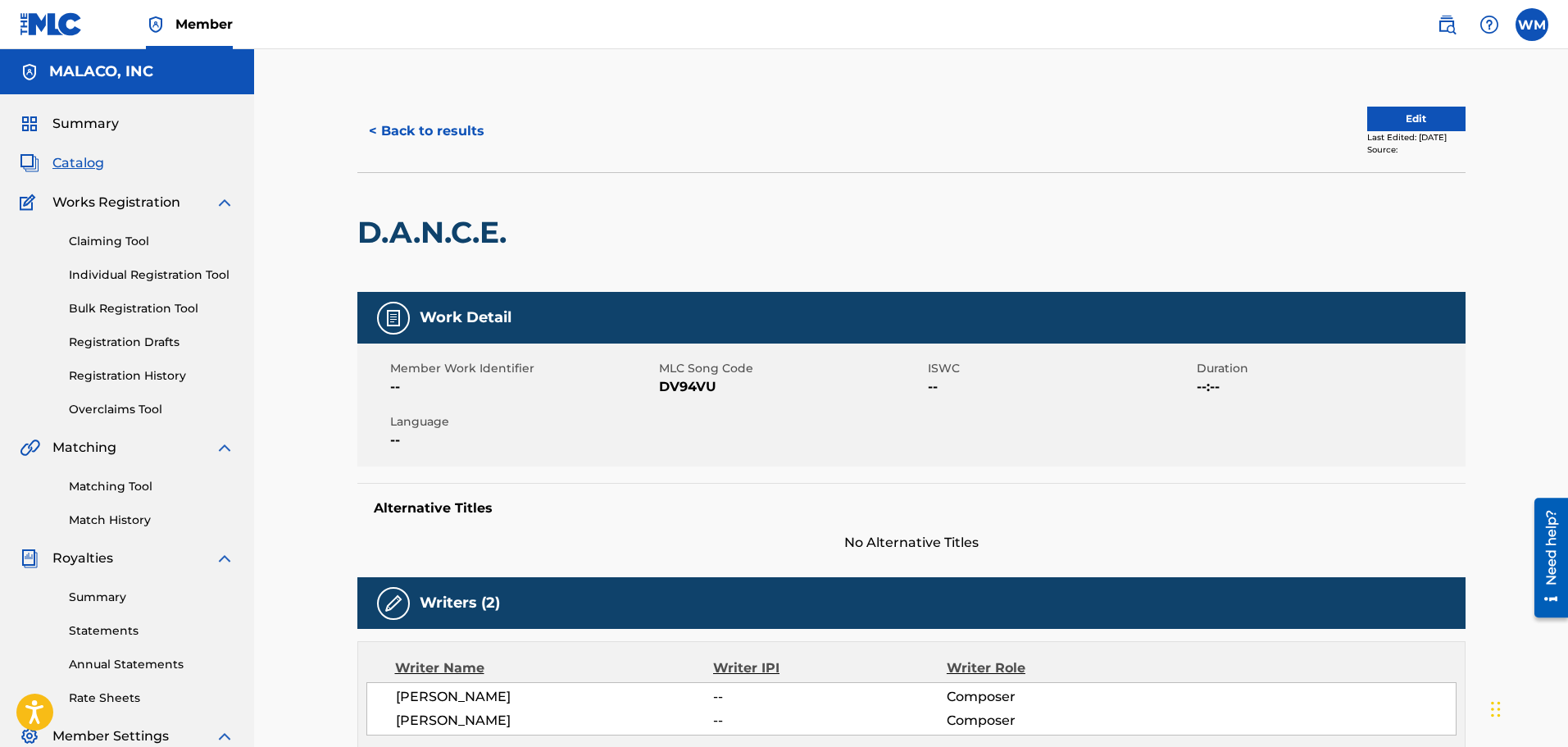
click at [412, 140] on button "< Back to results" at bounding box center [426, 130] width 138 height 41
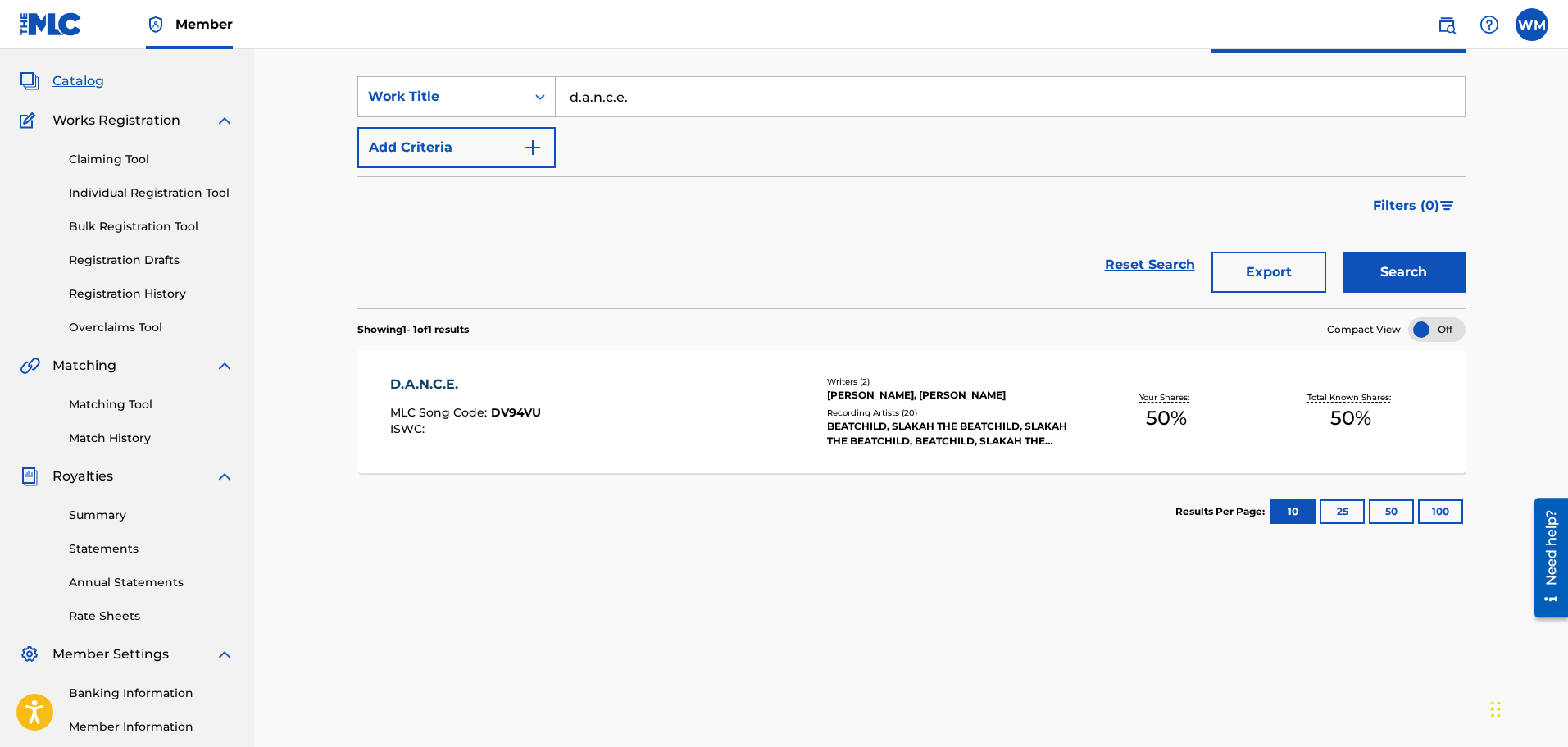
drag, startPoint x: 666, startPoint y: 104, endPoint x: 486, endPoint y: 117, distance: 180.5
click at [486, 115] on div "SearchWithCriteriab7e8cc0c-9bac-47a8-92c6-6915b6b30833 Work Title d.a.n.c.e." at bounding box center [912, 96] width 1109 height 41
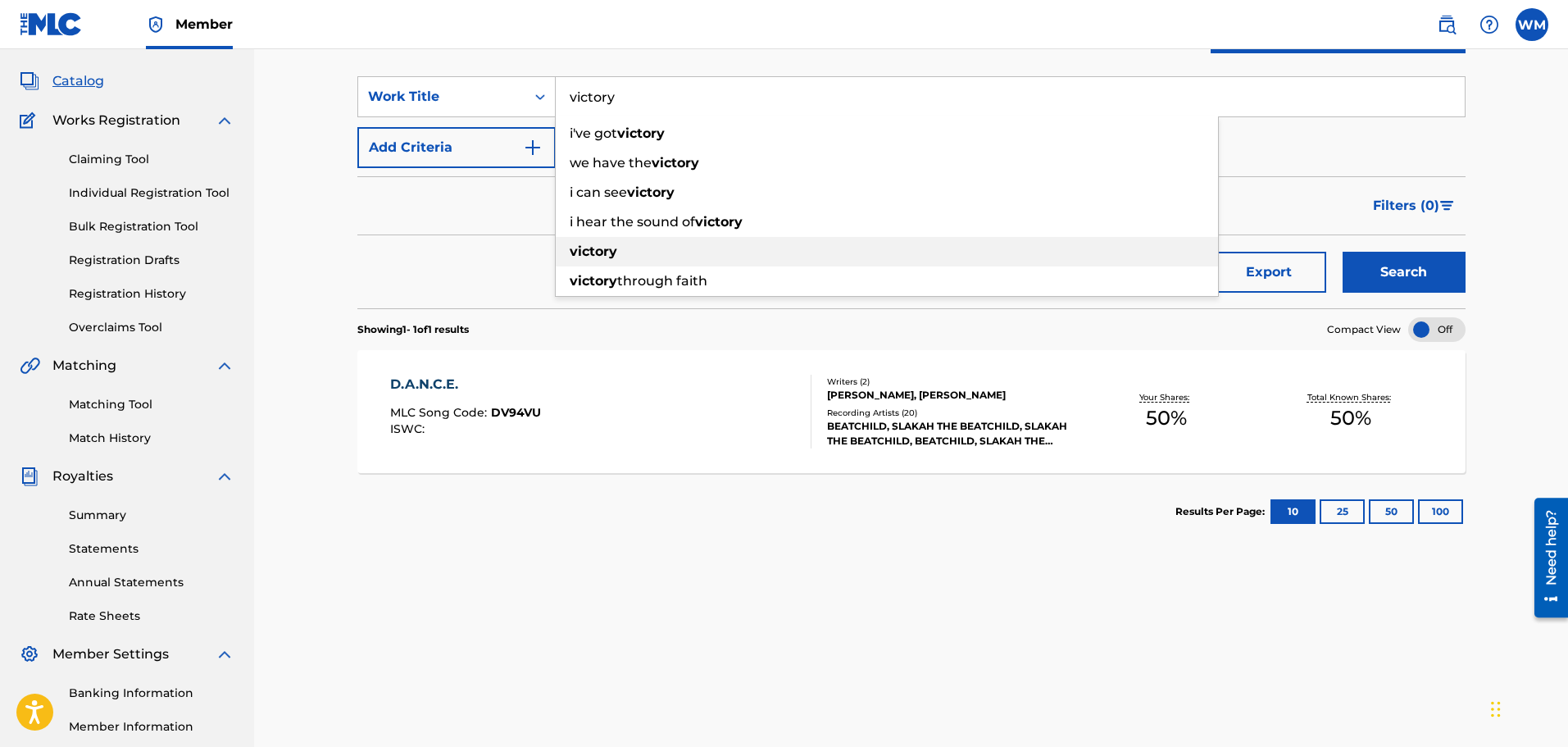
type input "victory"
click at [645, 241] on div "victory" at bounding box center [887, 251] width 662 height 30
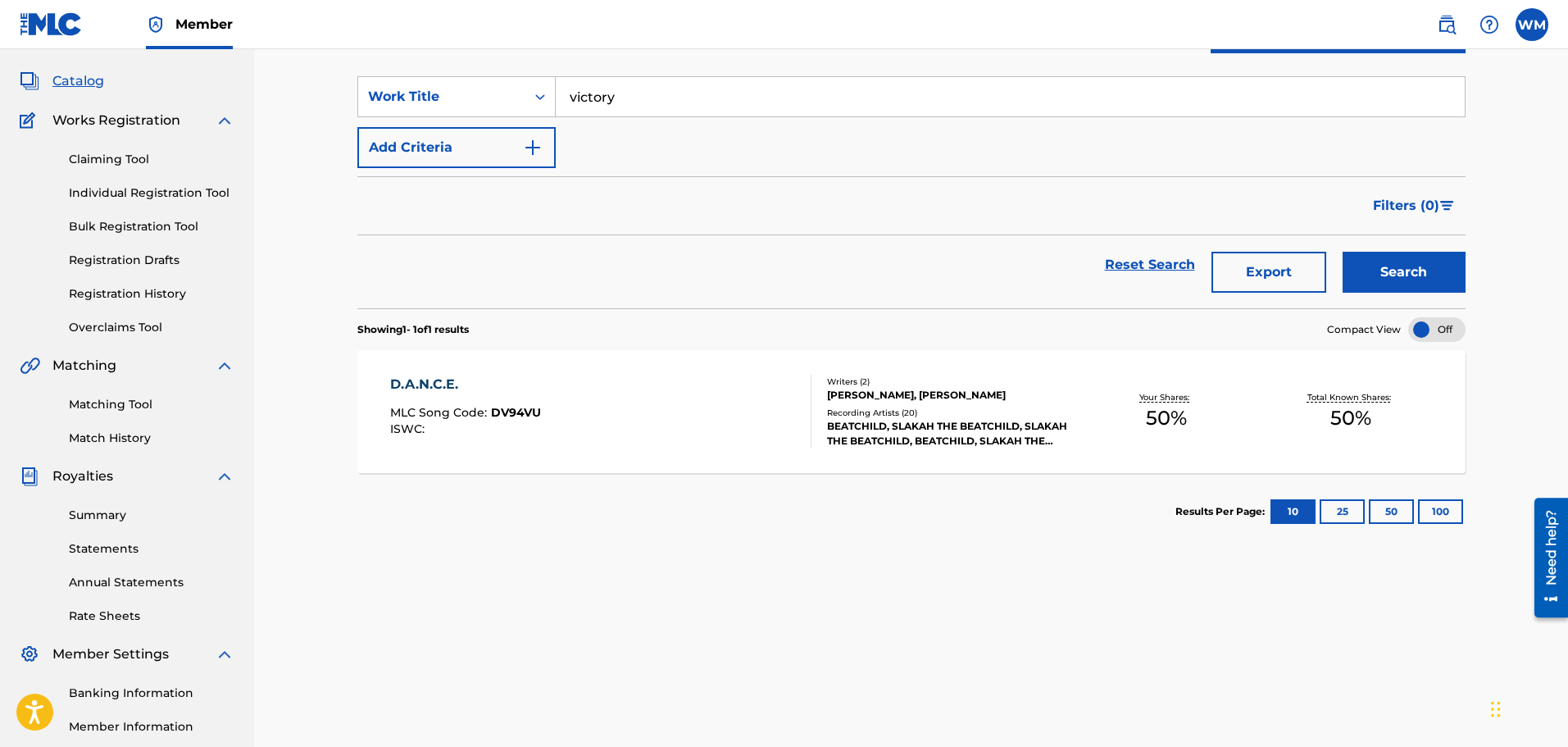
click at [1378, 266] on button "Search" at bounding box center [1404, 271] width 123 height 41
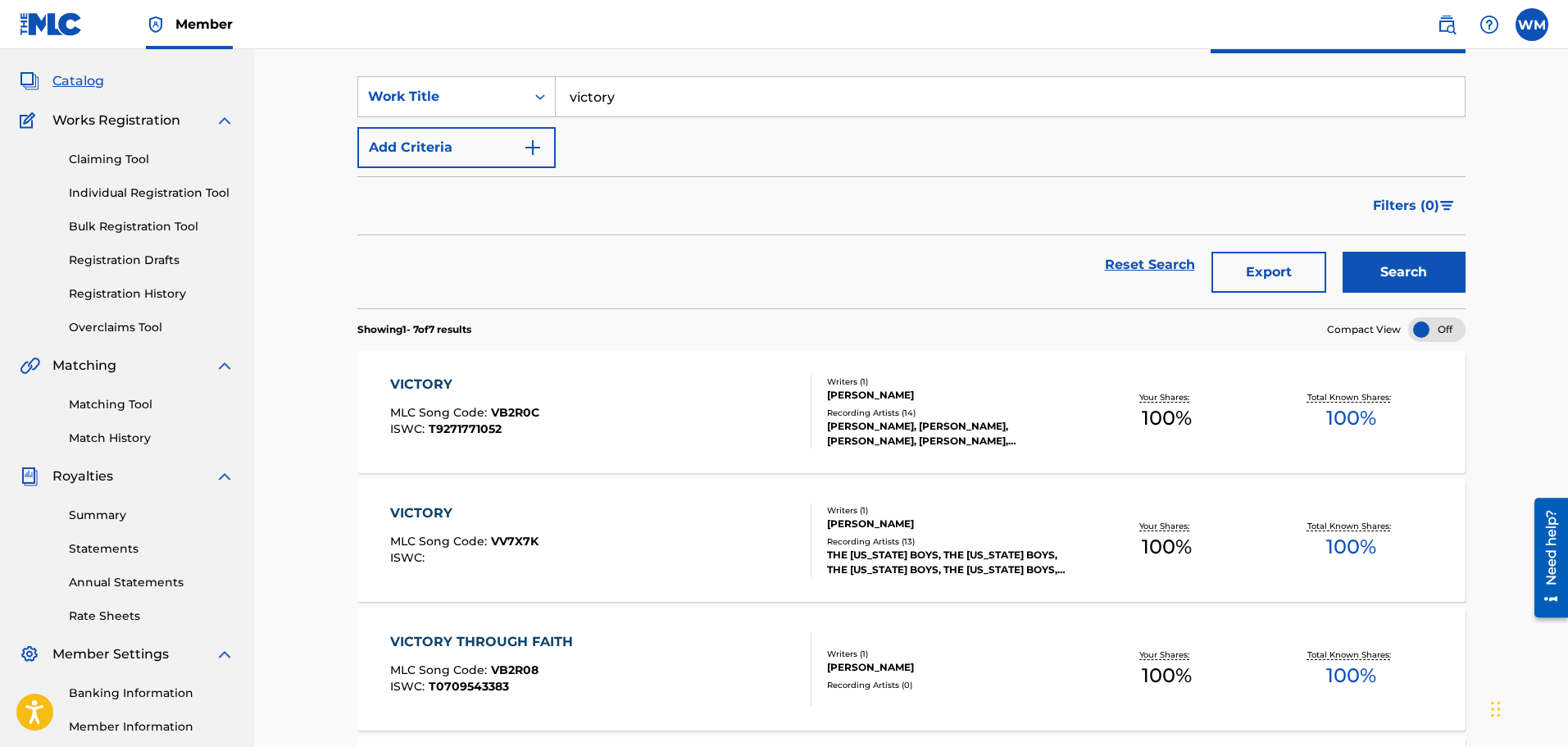
click at [692, 530] on div "VICTORY MLC Song Code : VV7X7K ISWC :" at bounding box center [601, 541] width 421 height 74
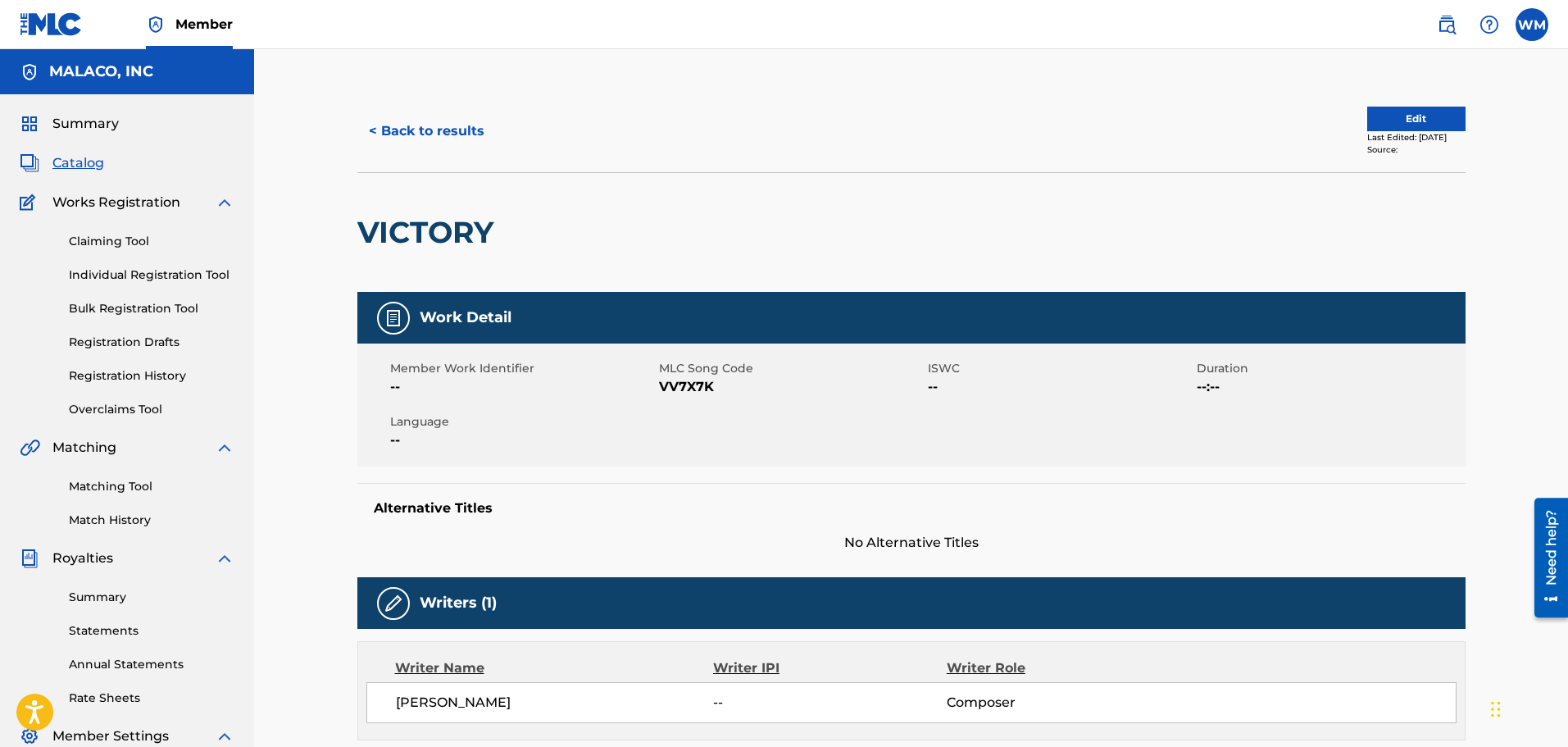
click at [413, 126] on button "< Back to results" at bounding box center [426, 130] width 138 height 41
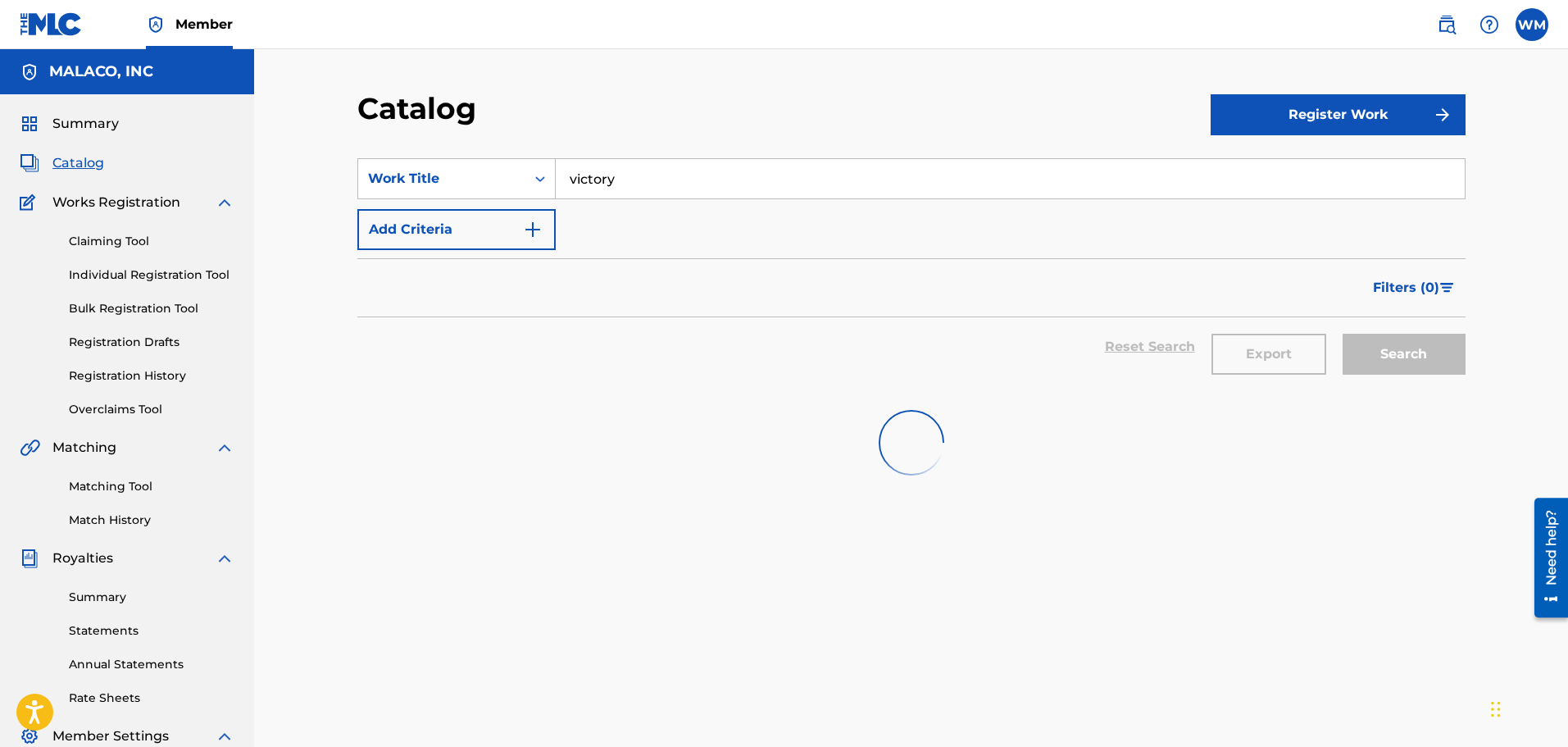
scroll to position [82, 0]
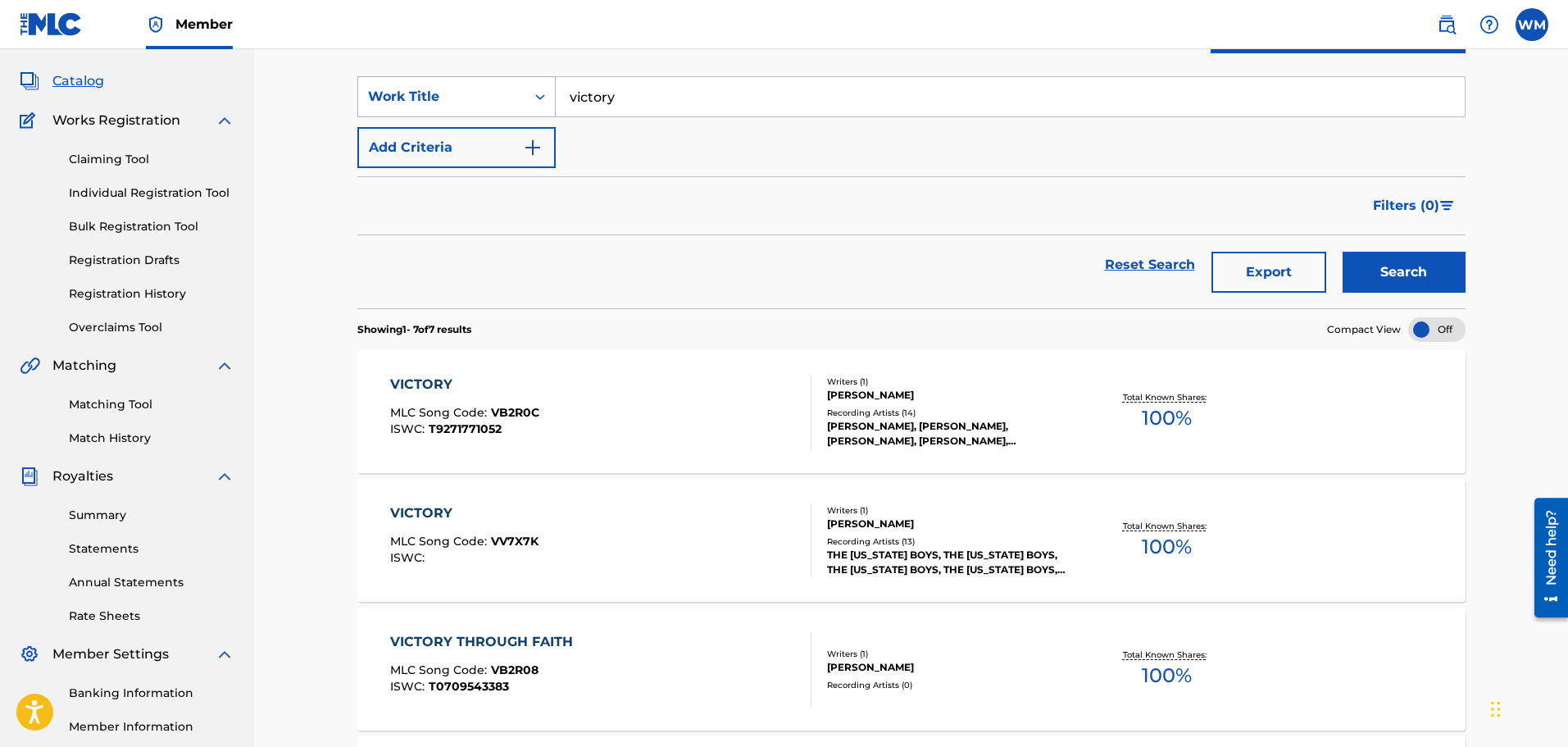
drag, startPoint x: 657, startPoint y: 105, endPoint x: 538, endPoint y: 87, distance: 120.4
click at [538, 86] on div "SearchWithCriteriab7e8cc0c-9bac-47a8-92c6-6915b6b30833 Work Title victory" at bounding box center [912, 96] width 1109 height 41
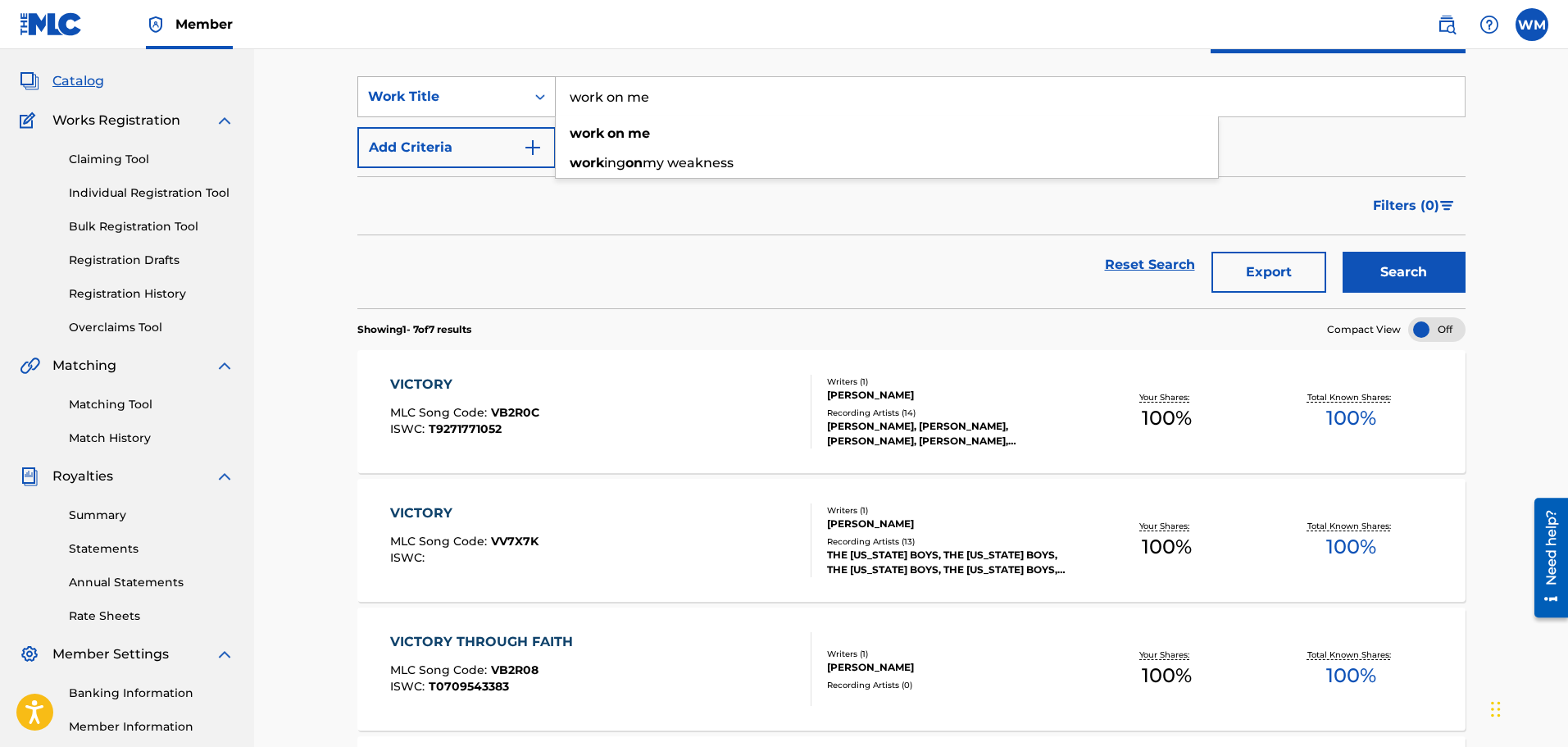
type input "work on me"
click at [1343, 251] on button "Search" at bounding box center [1404, 271] width 123 height 41
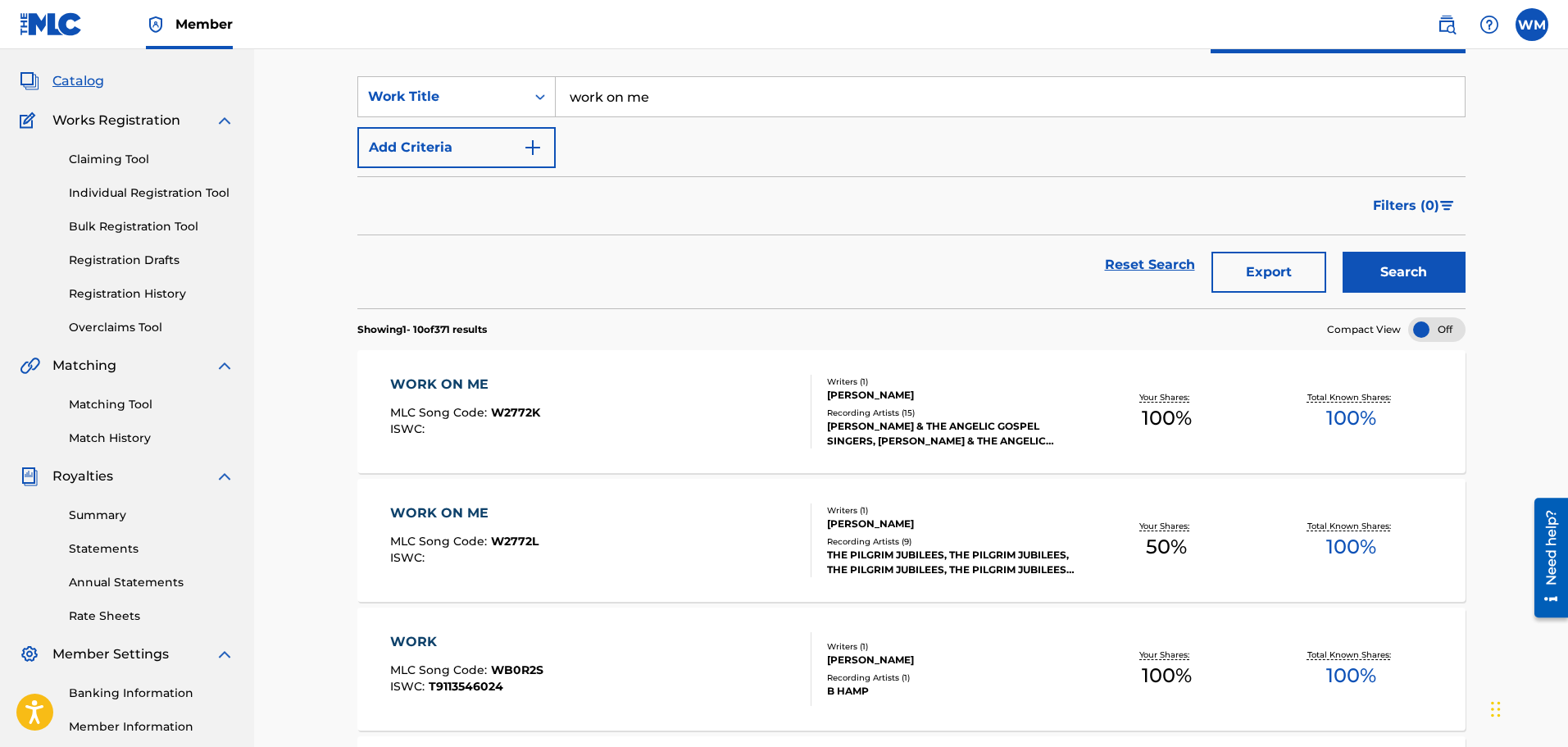
click at [742, 393] on div "WORK ON ME MLC Song Code : W2772K ISWC :" at bounding box center [601, 411] width 421 height 74
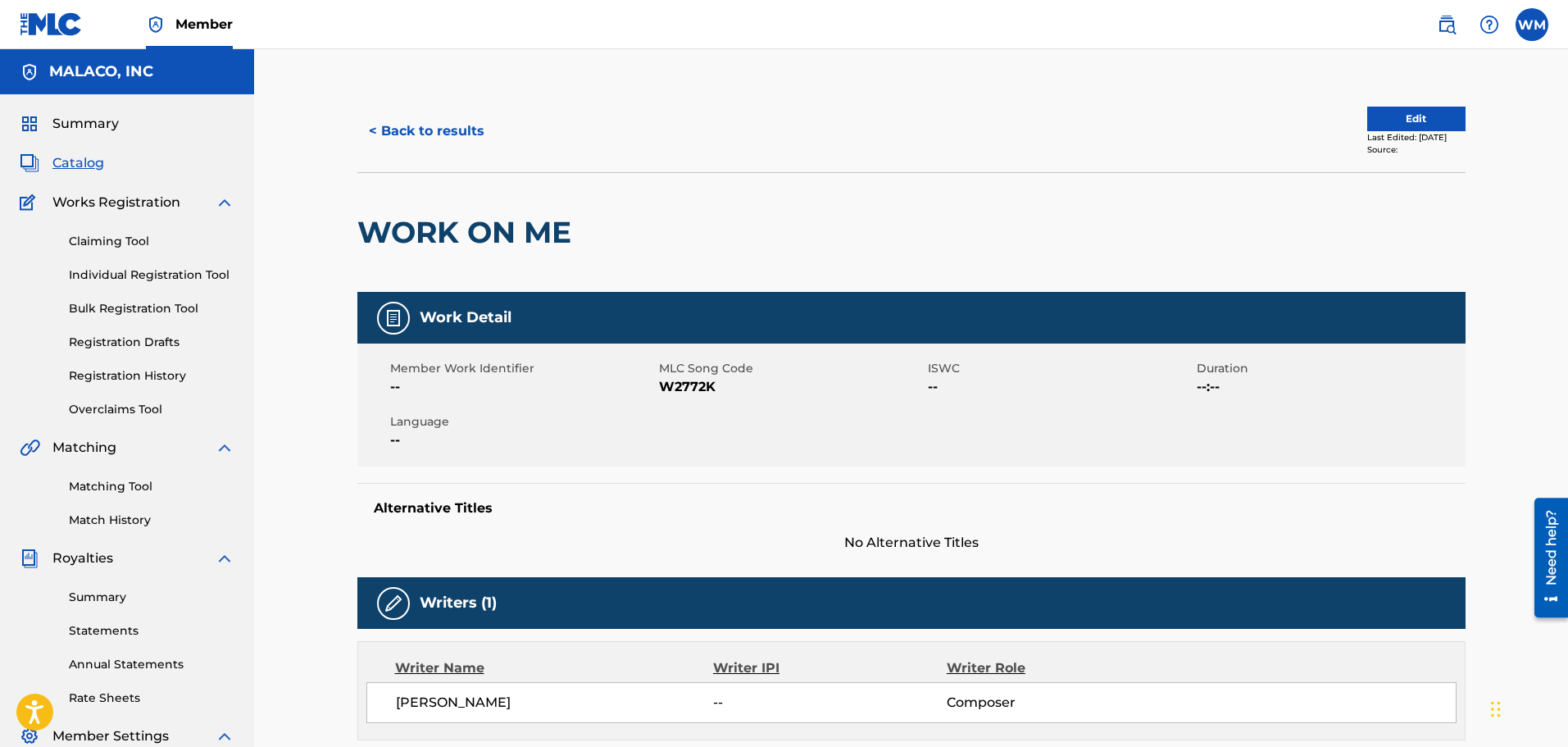
drag, startPoint x: 742, startPoint y: 393, endPoint x: 620, endPoint y: 234, distance: 200.4
click at [620, 234] on div at bounding box center [707, 232] width 255 height 118
click at [434, 134] on button "< Back to results" at bounding box center [426, 130] width 138 height 41
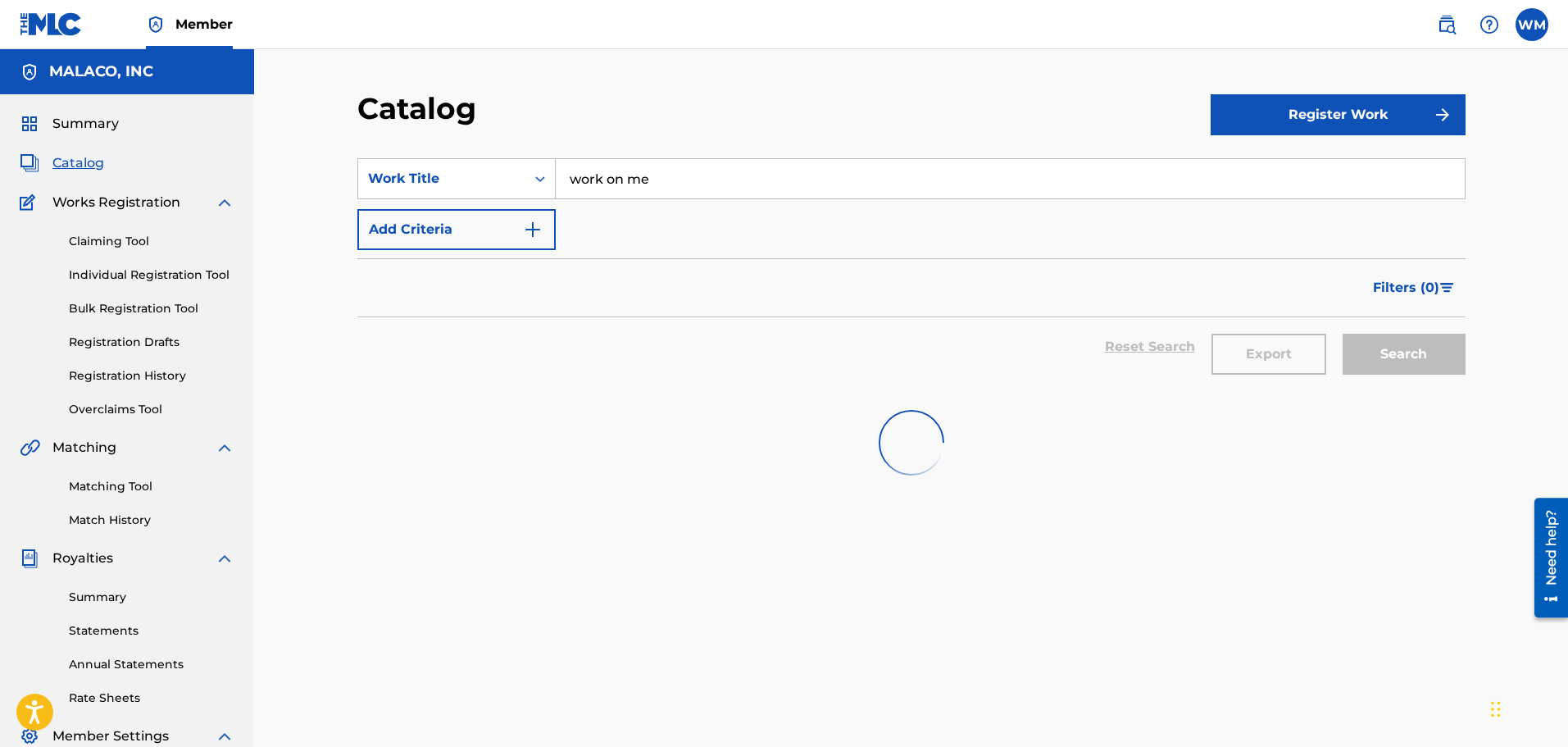
scroll to position [82, 0]
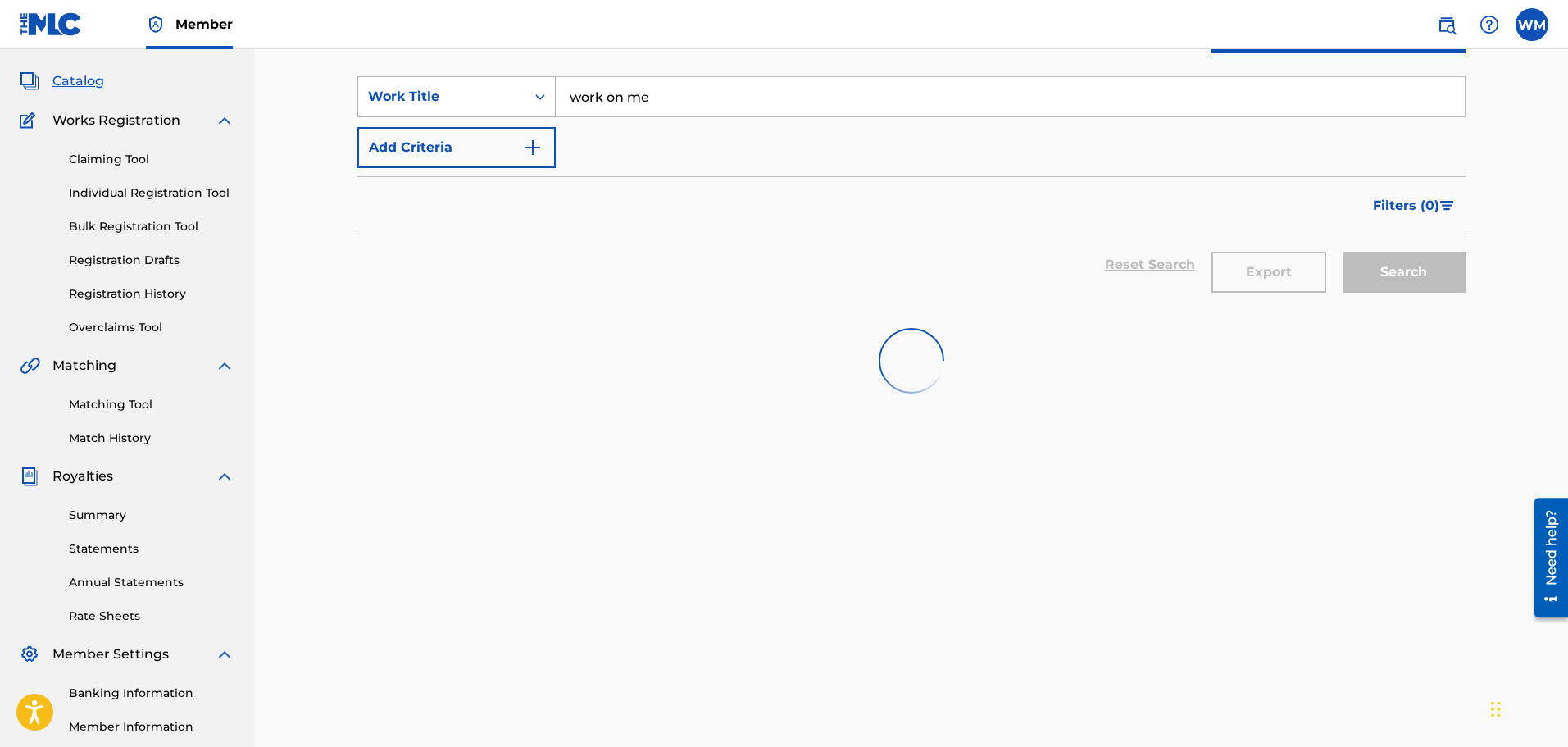
drag, startPoint x: 710, startPoint y: 101, endPoint x: 517, endPoint y: 114, distance: 193.4
click at [517, 114] on div "SearchWithCriteriab7e8cc0c-9bac-47a8-92c6-6915b6b30833 Work Title work on me" at bounding box center [912, 96] width 1109 height 41
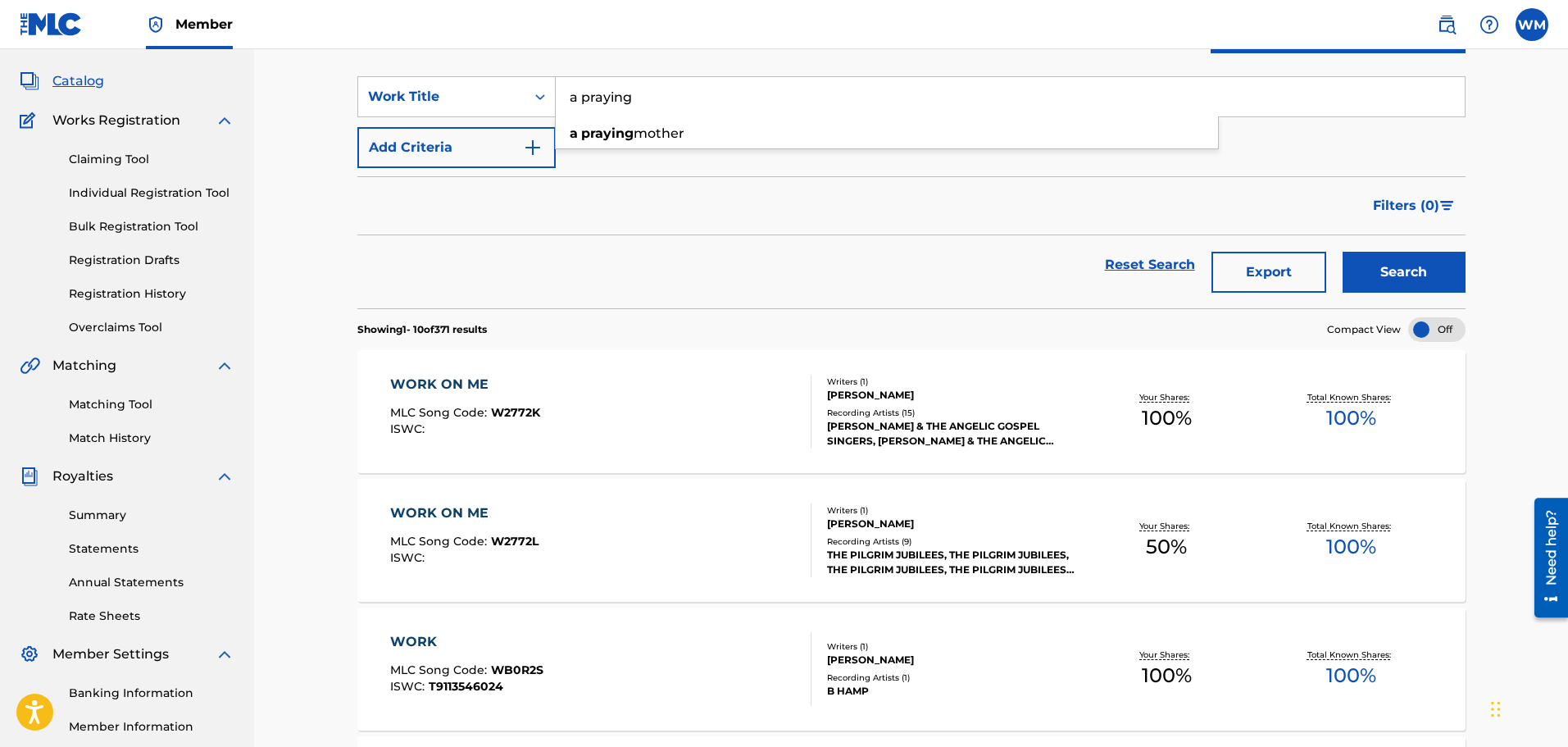
click at [663, 132] on span "mother" at bounding box center [659, 133] width 51 height 15
type input "a praying mother"
click at [1416, 280] on button "Search" at bounding box center [1404, 271] width 123 height 41
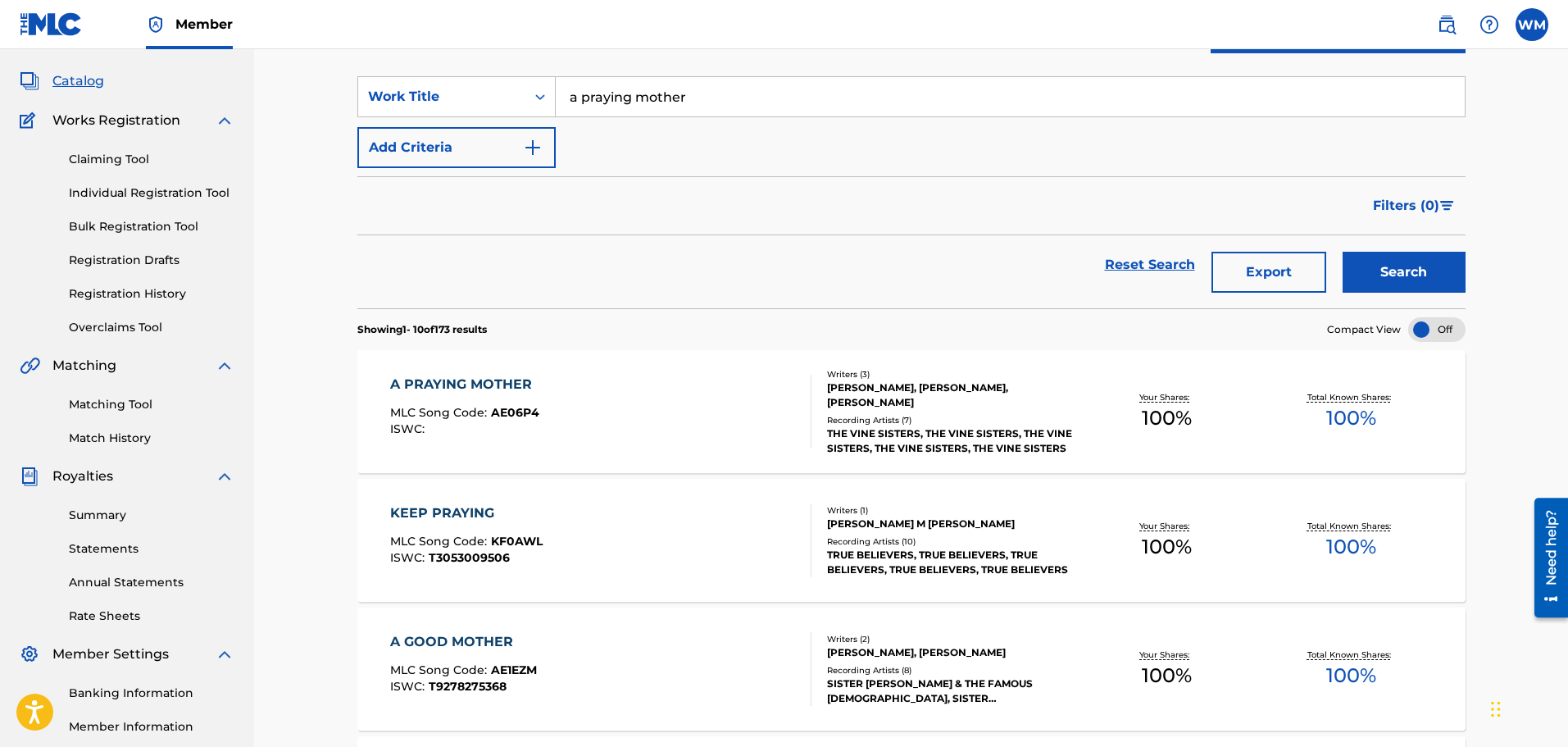
click at [611, 425] on div "A PRAYING MOTHER MLC Song Code : AE06P4 ISWC :" at bounding box center [601, 411] width 421 height 74
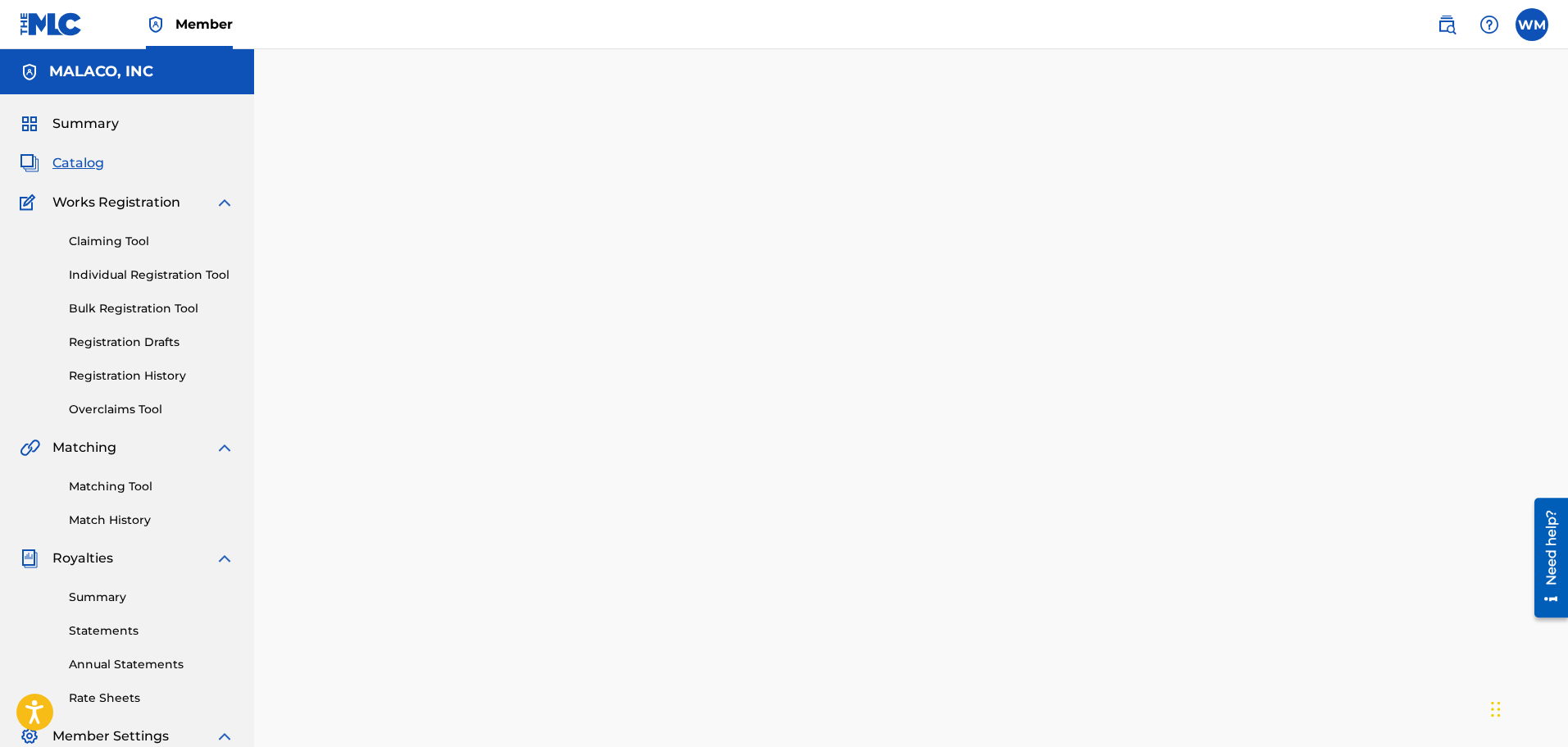
drag, startPoint x: 607, startPoint y: 425, endPoint x: 611, endPoint y: 417, distance: 8.9
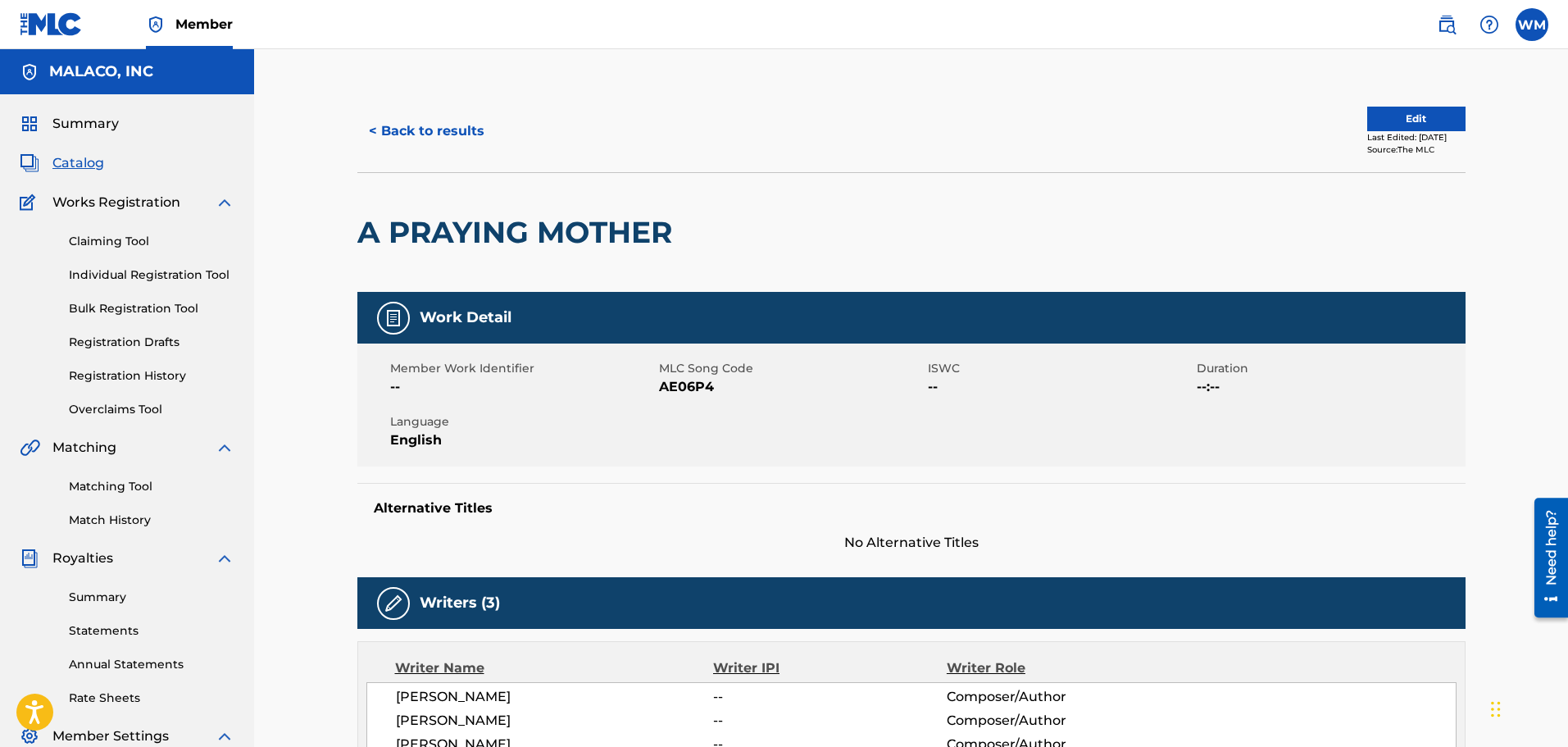
drag, startPoint x: 611, startPoint y: 417, endPoint x: 481, endPoint y: 260, distance: 203.8
click at [481, 260] on div "A PRAYING MOTHER" at bounding box center [518, 232] width 323 height 118
click at [420, 116] on button "< Back to results" at bounding box center [426, 130] width 138 height 41
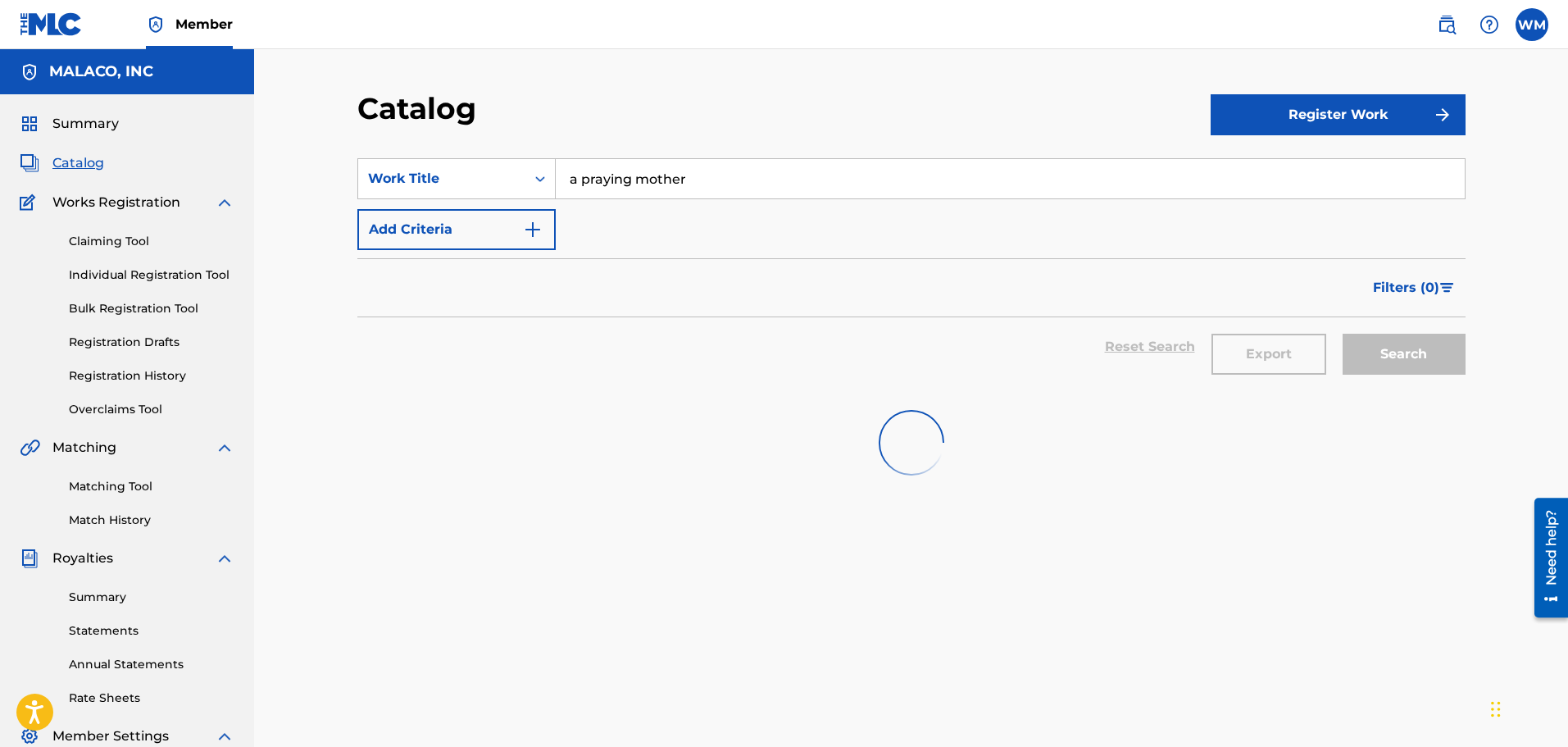
scroll to position [82, 0]
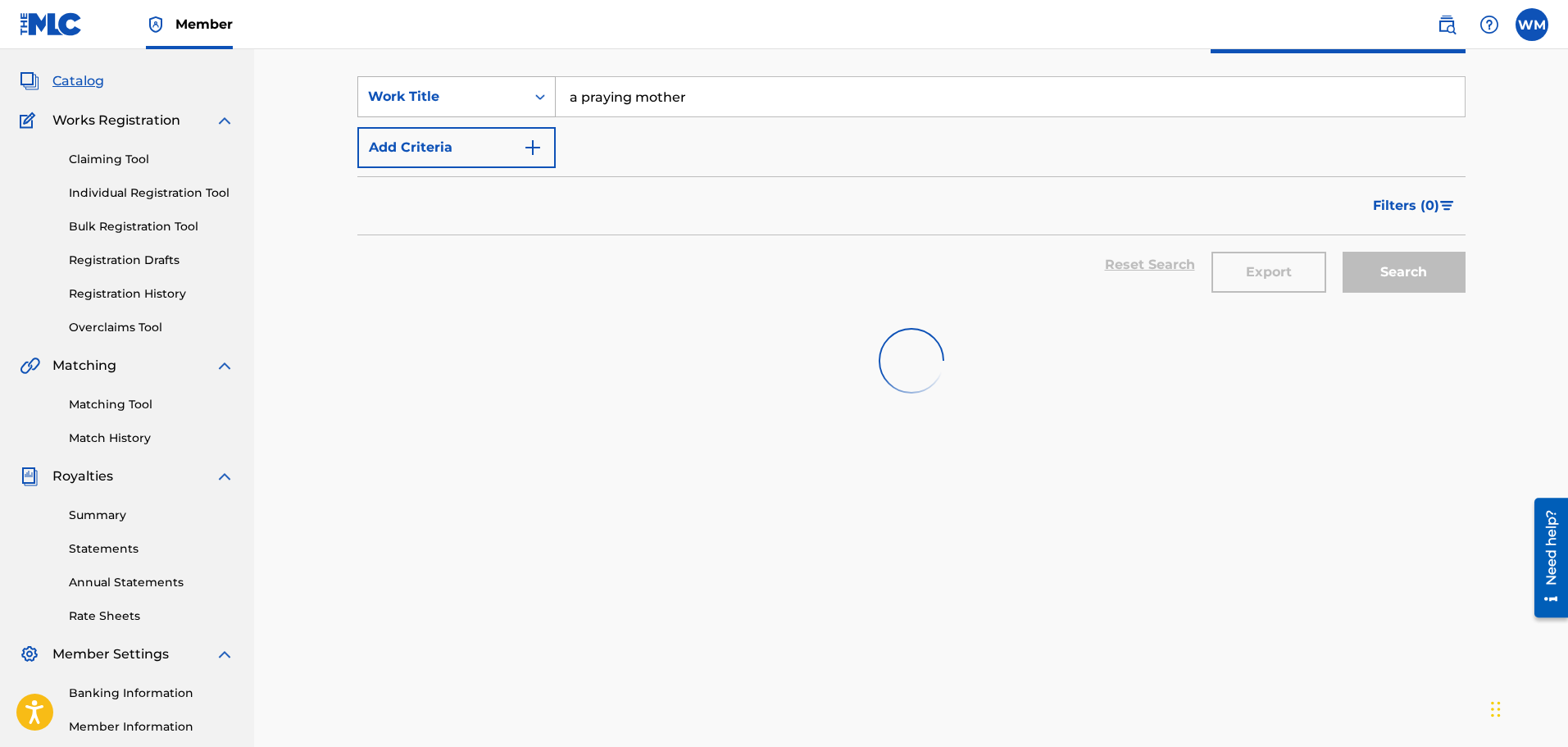
drag, startPoint x: 718, startPoint y: 100, endPoint x: 394, endPoint y: 113, distance: 324.3
click at [398, 112] on div "SearchWithCriteriab7e8cc0c-9bac-47a8-92c6-6915b6b30833 Work Title a praying mot…" at bounding box center [912, 96] width 1109 height 41
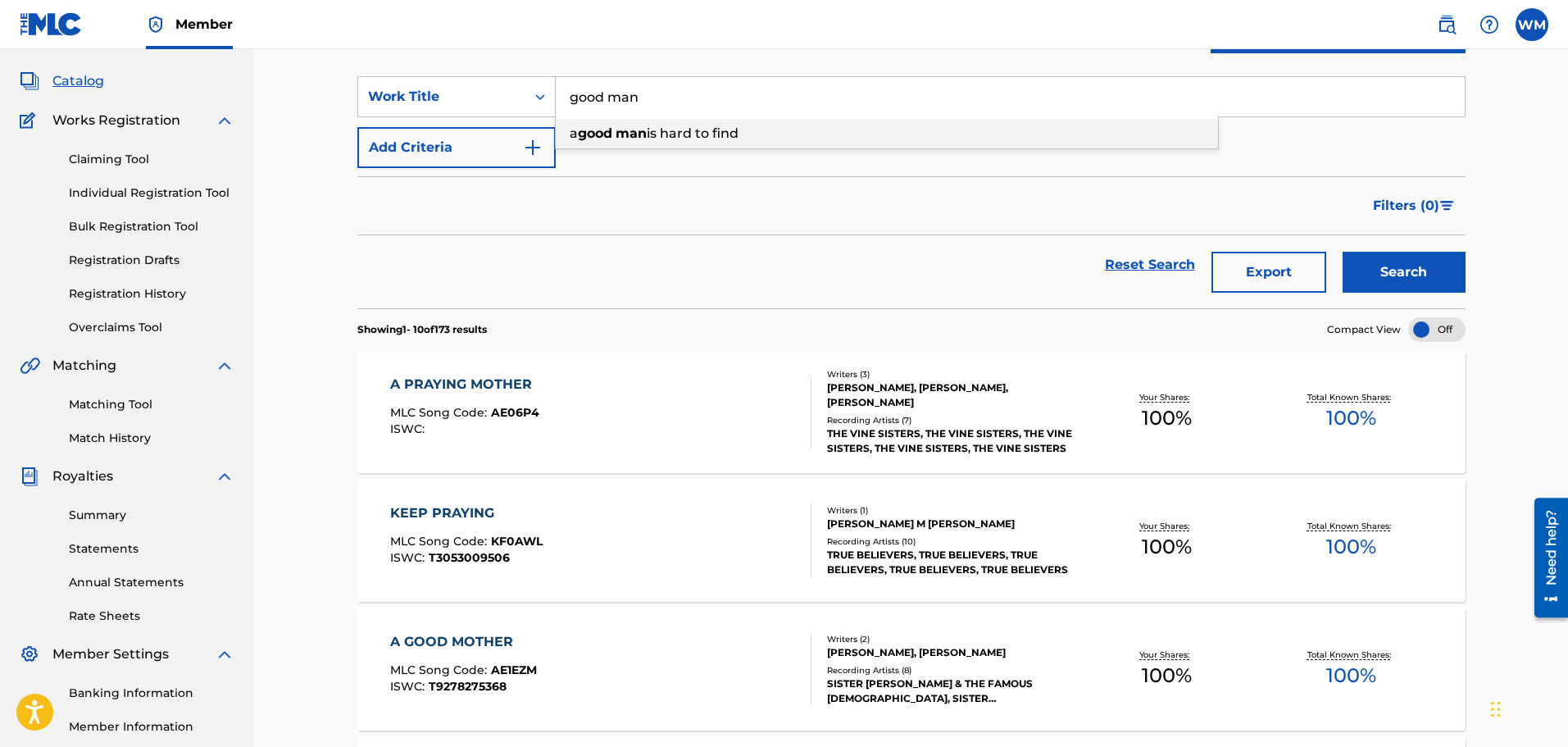
click at [612, 124] on div "a good man is hard to find" at bounding box center [887, 133] width 662 height 30
type input "a good man is hard to find"
click at [1384, 260] on button "Search" at bounding box center [1404, 271] width 123 height 41
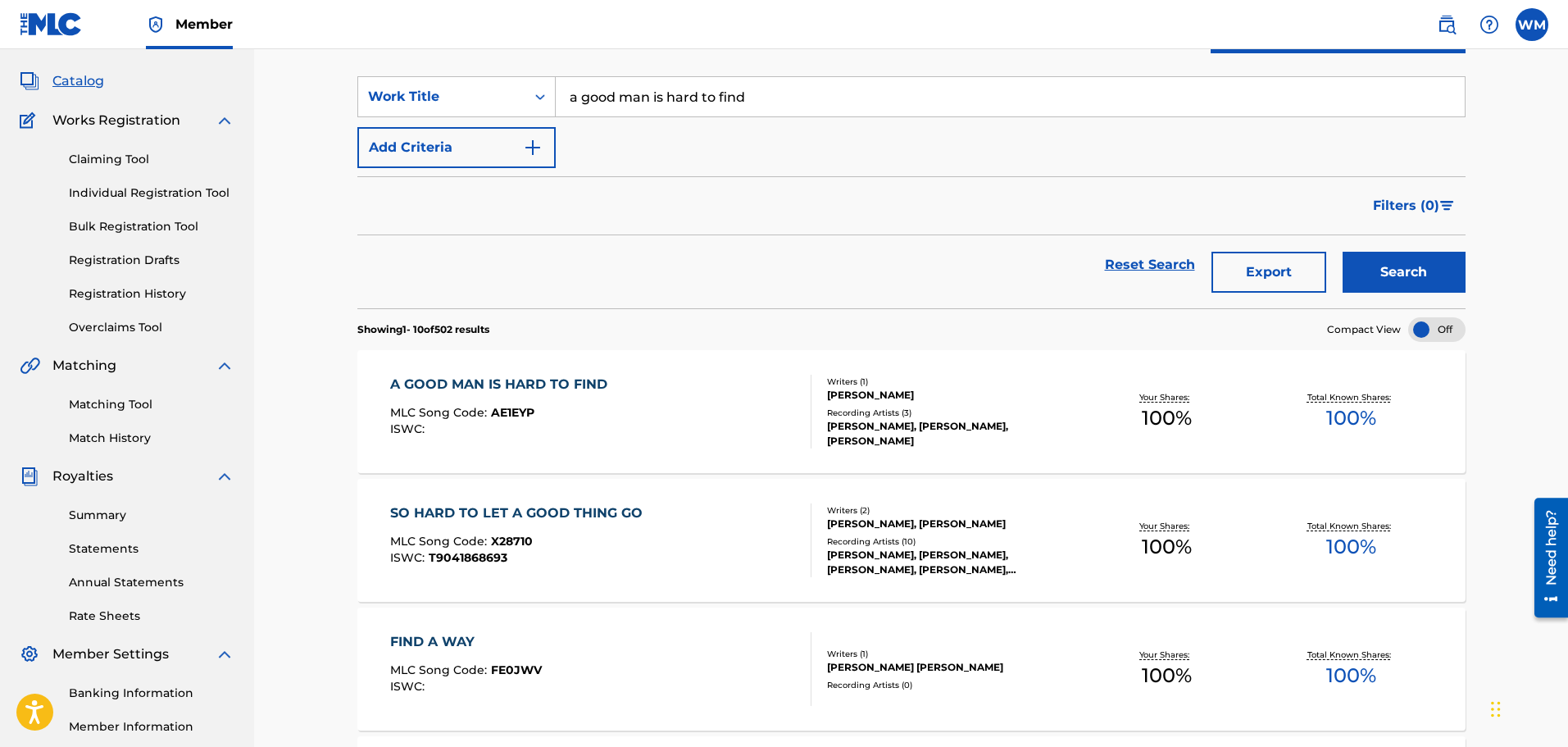
click at [712, 421] on div "A GOOD MAN IS HARD TO FIND MLC Song Code : AE1EYP ISWC :" at bounding box center [601, 411] width 421 height 74
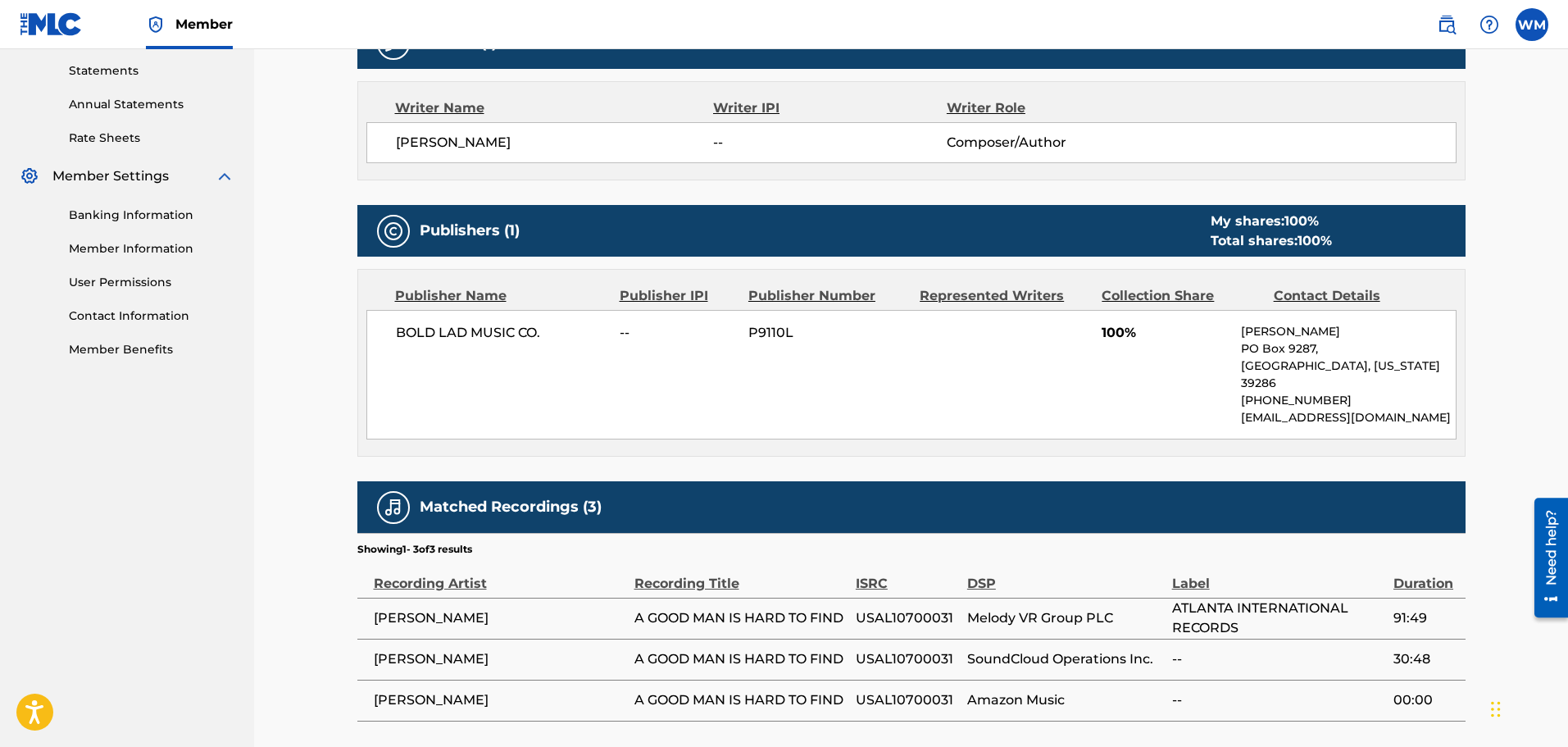
scroll to position [662, 0]
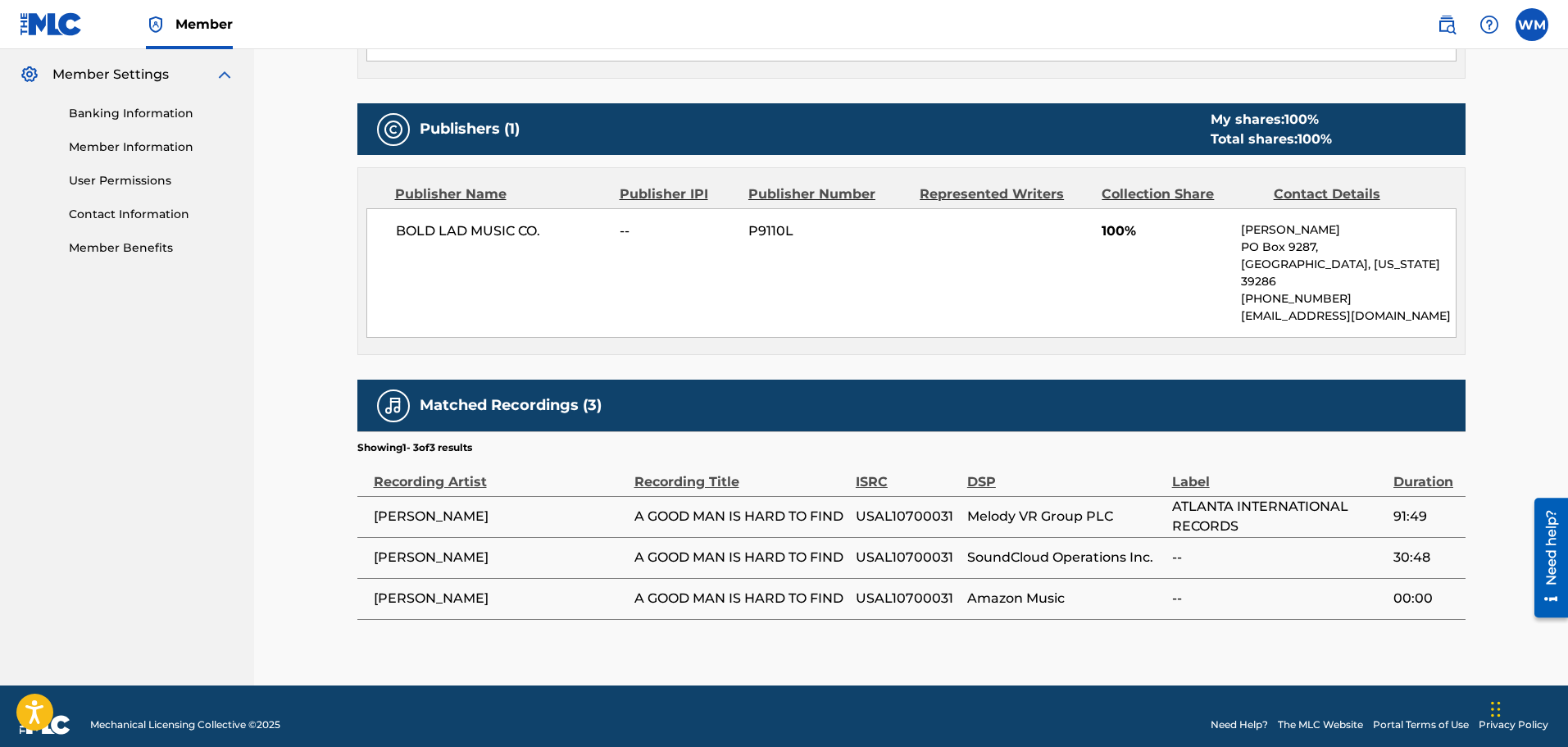
click at [883, 506] on span "USAL10700031" at bounding box center [907, 516] width 103 height 20
copy span "USAL10700031"
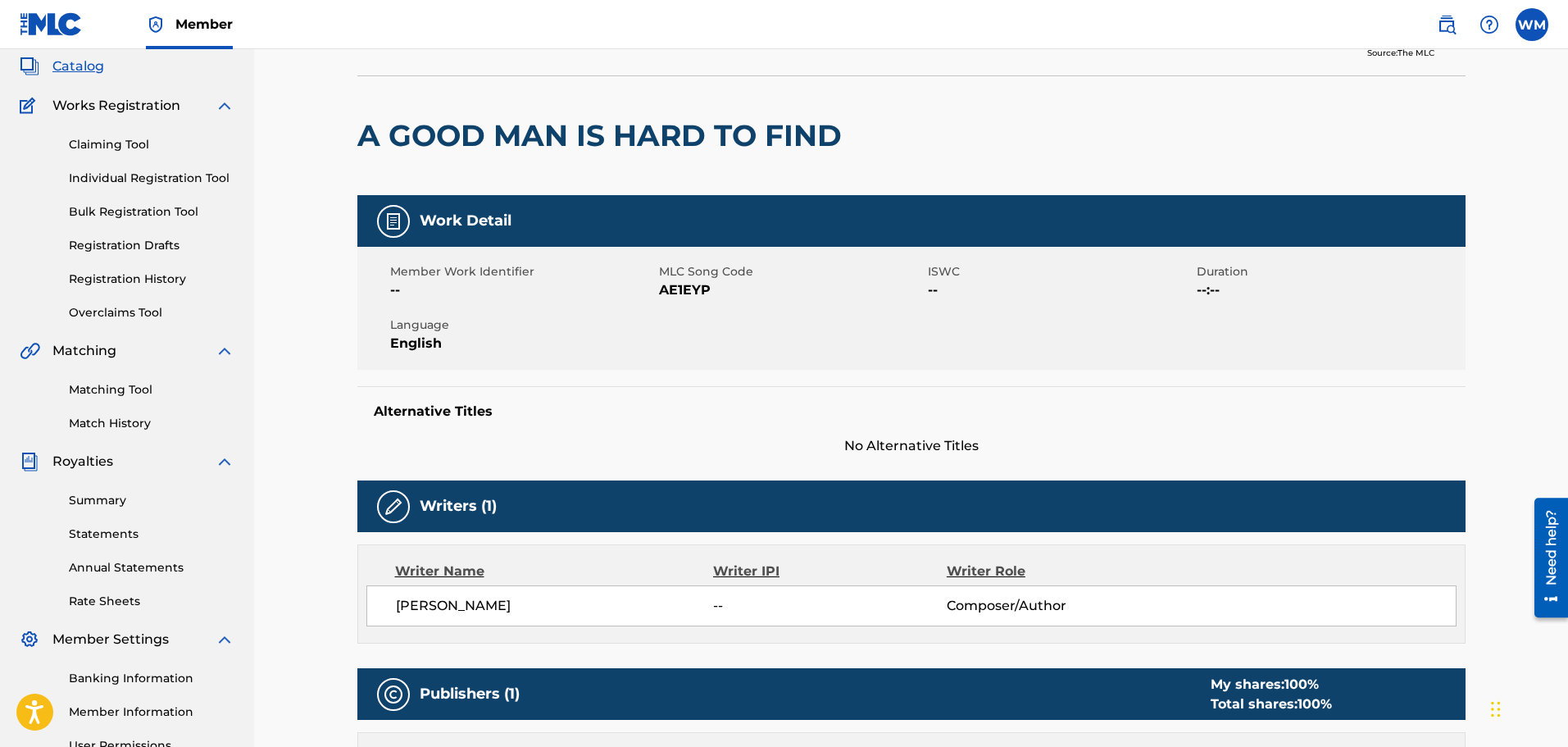
scroll to position [88, 0]
